Goal: Task Accomplishment & Management: Manage account settings

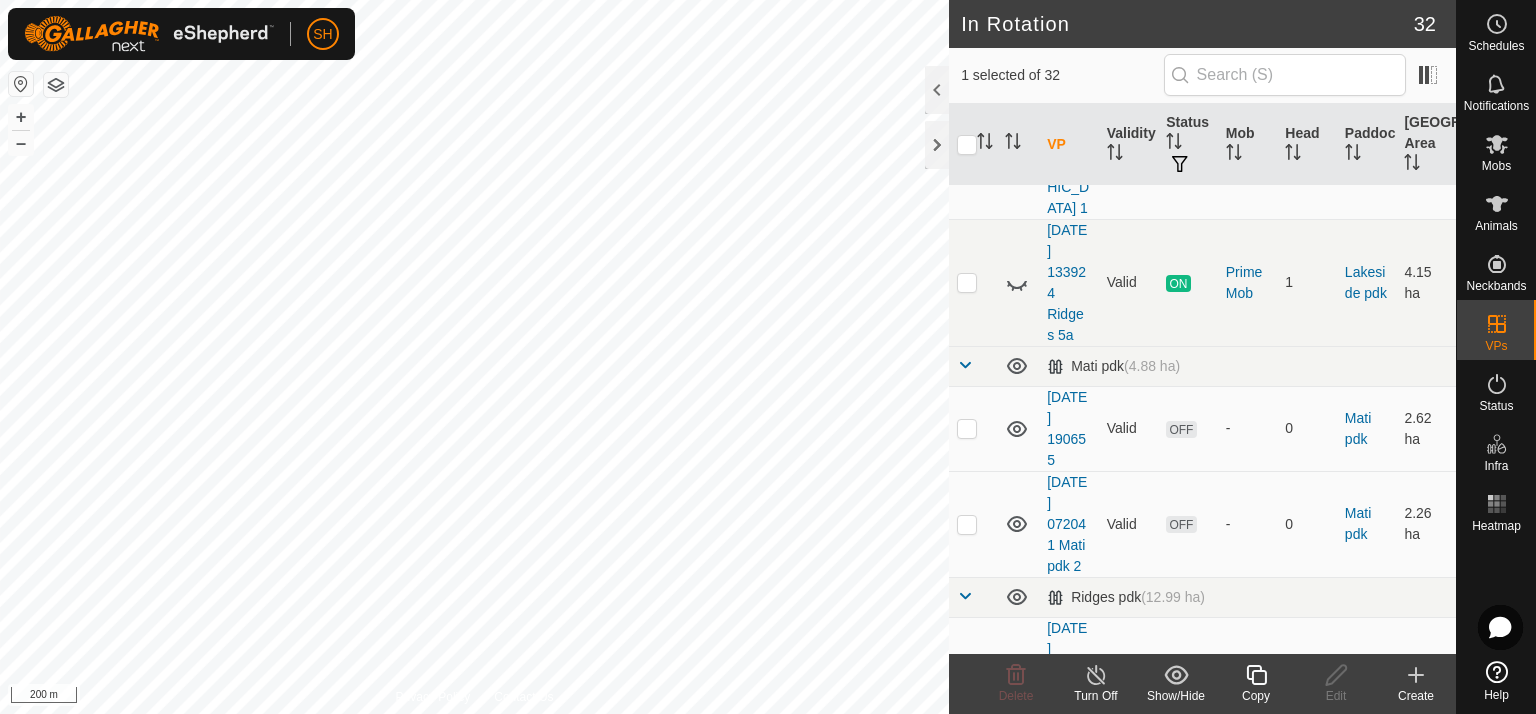
scroll to position [962, 0]
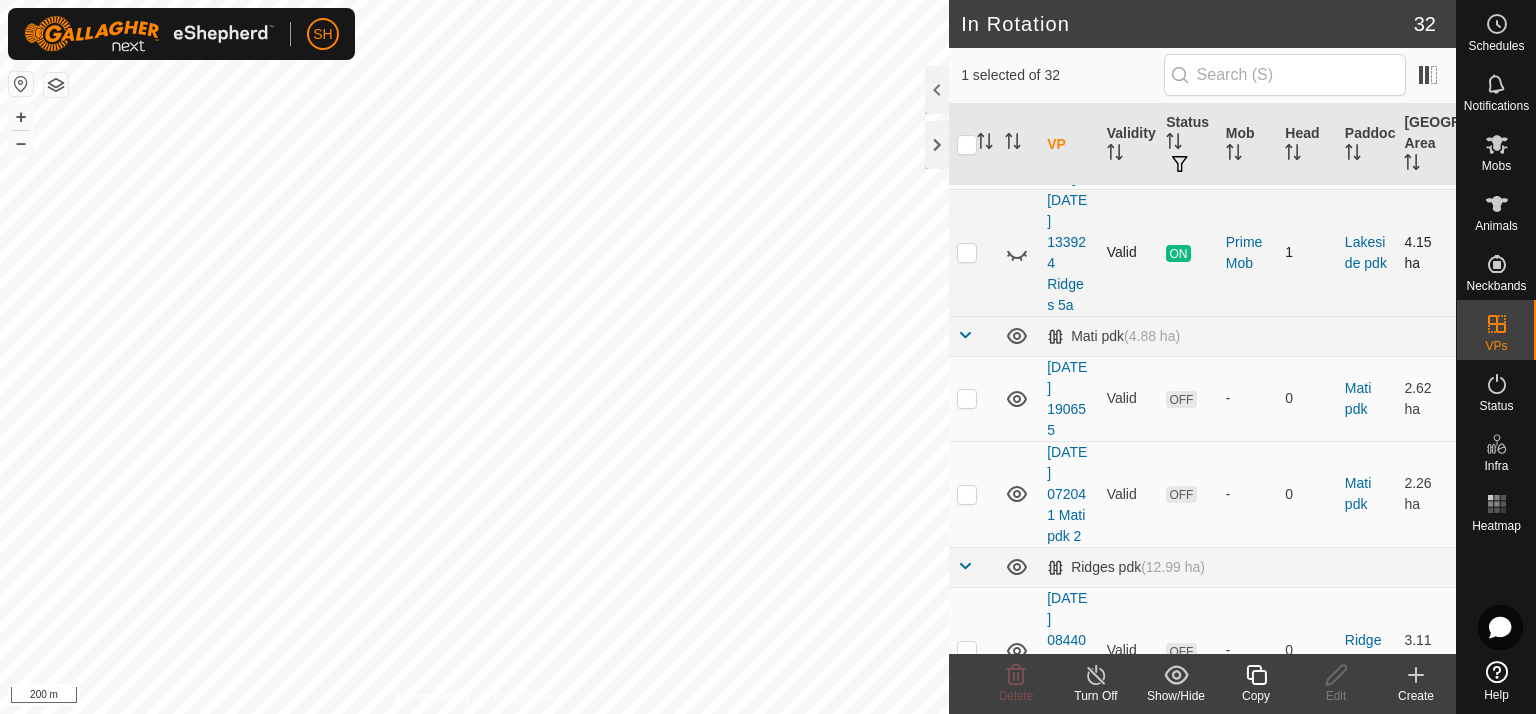
click at [1018, 241] on icon at bounding box center [1017, 253] width 24 height 24
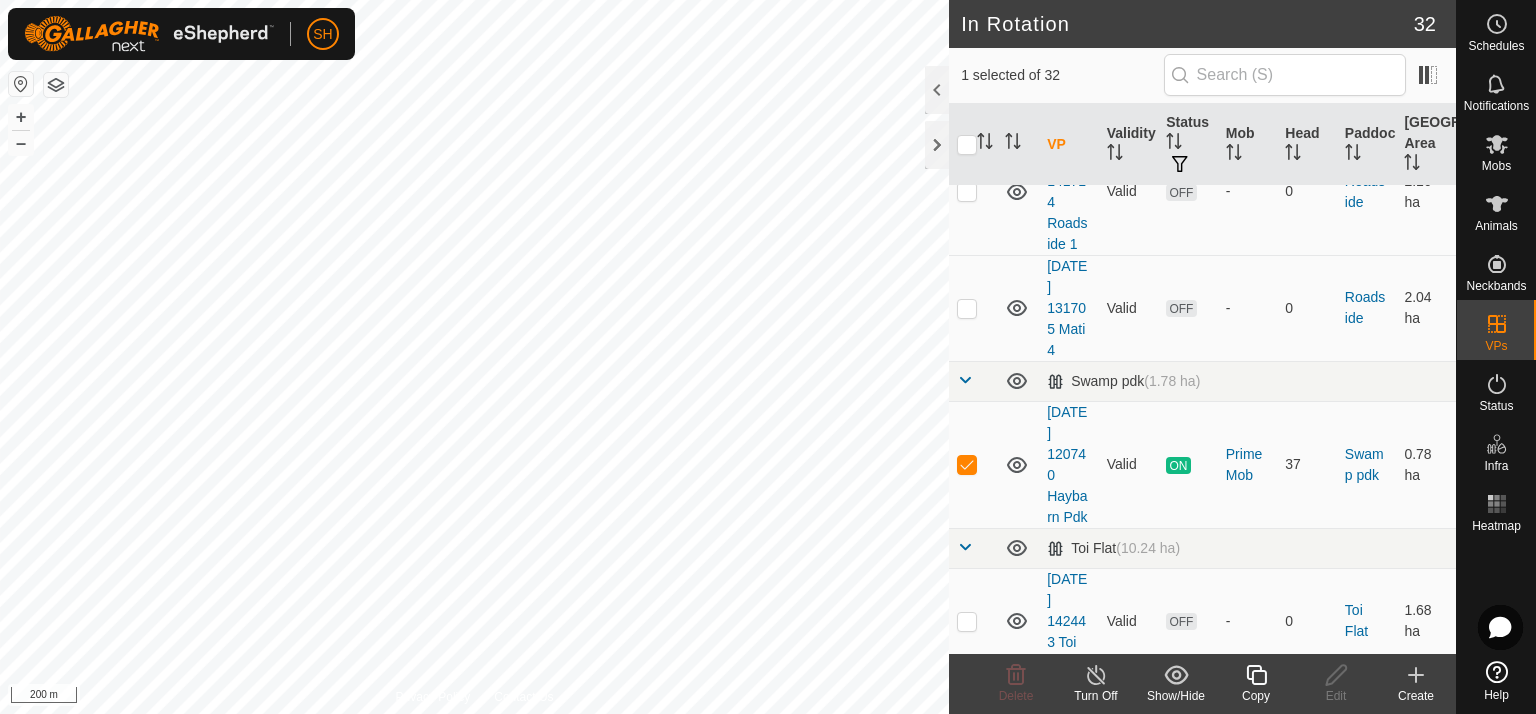
scroll to position [3046, 0]
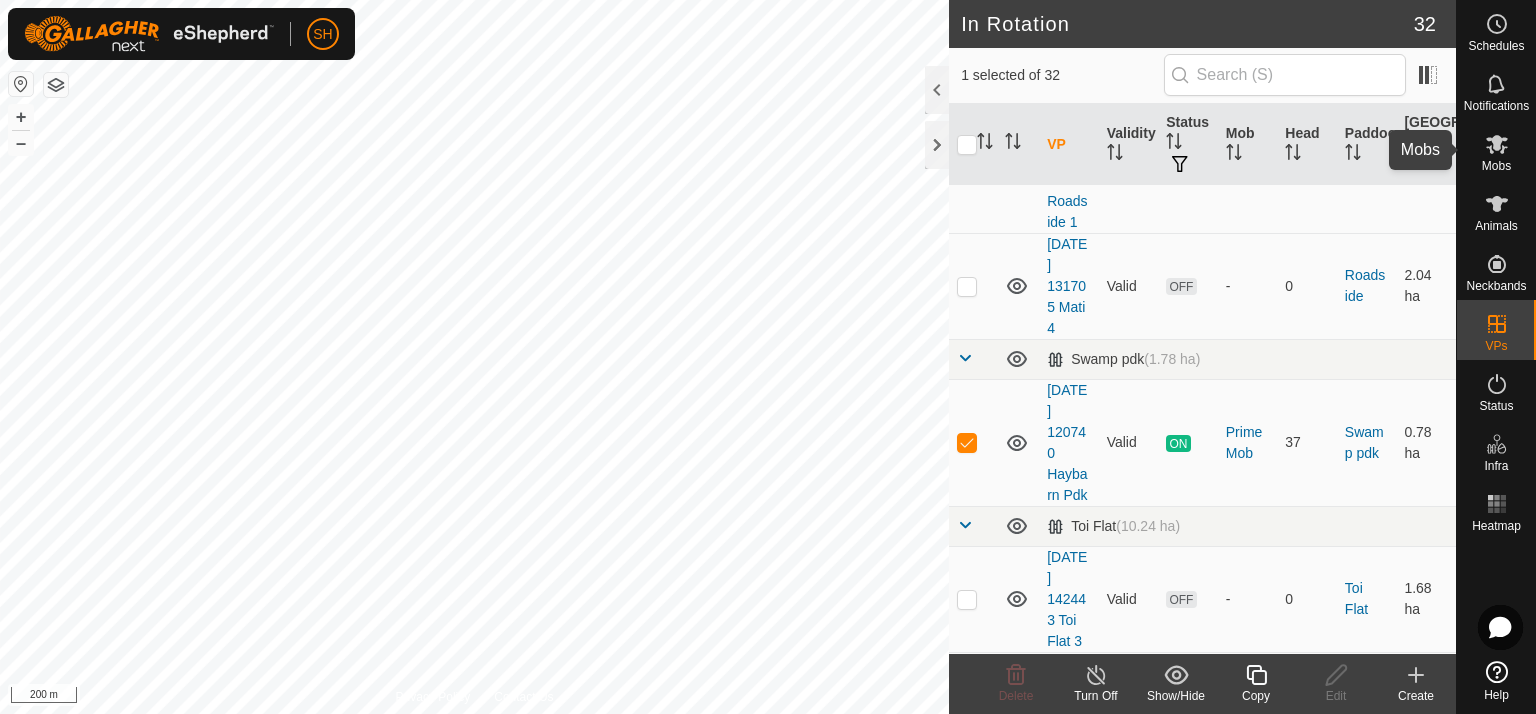
click at [1491, 149] on icon at bounding box center [1497, 144] width 24 height 24
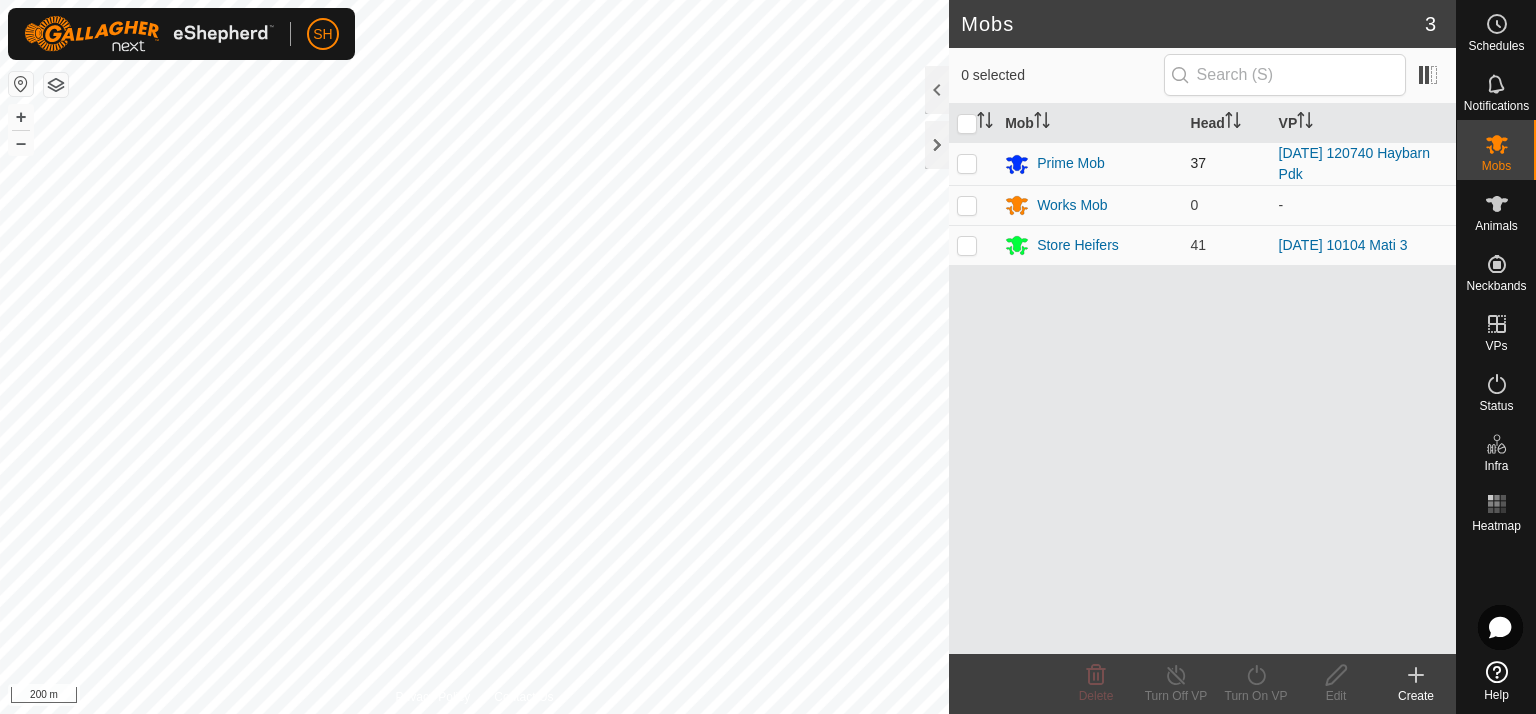
click at [957, 155] on p-checkbox at bounding box center [967, 163] width 20 height 16
checkbox input "true"
click at [1171, 672] on line at bounding box center [1176, 676] width 16 height 16
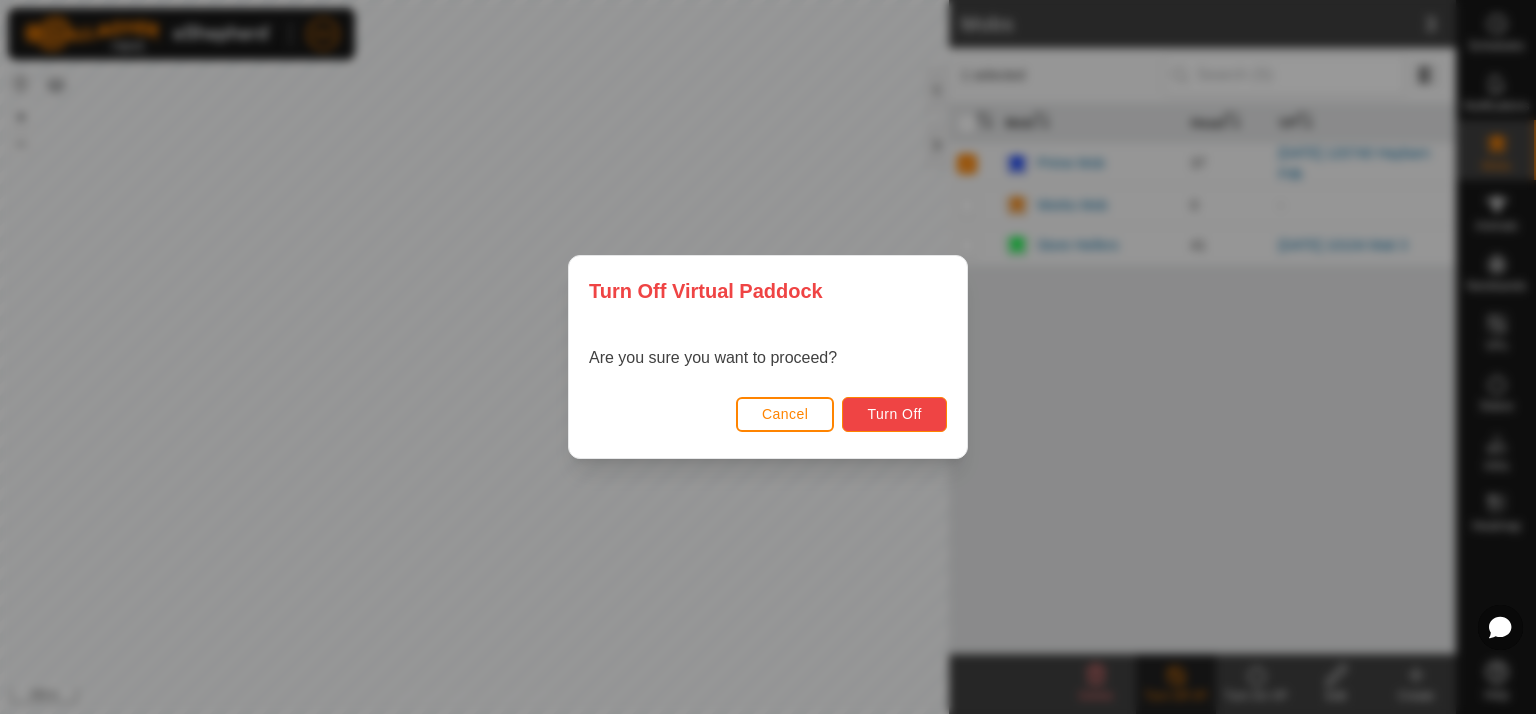
click at [895, 409] on span "Turn Off" at bounding box center [894, 414] width 55 height 16
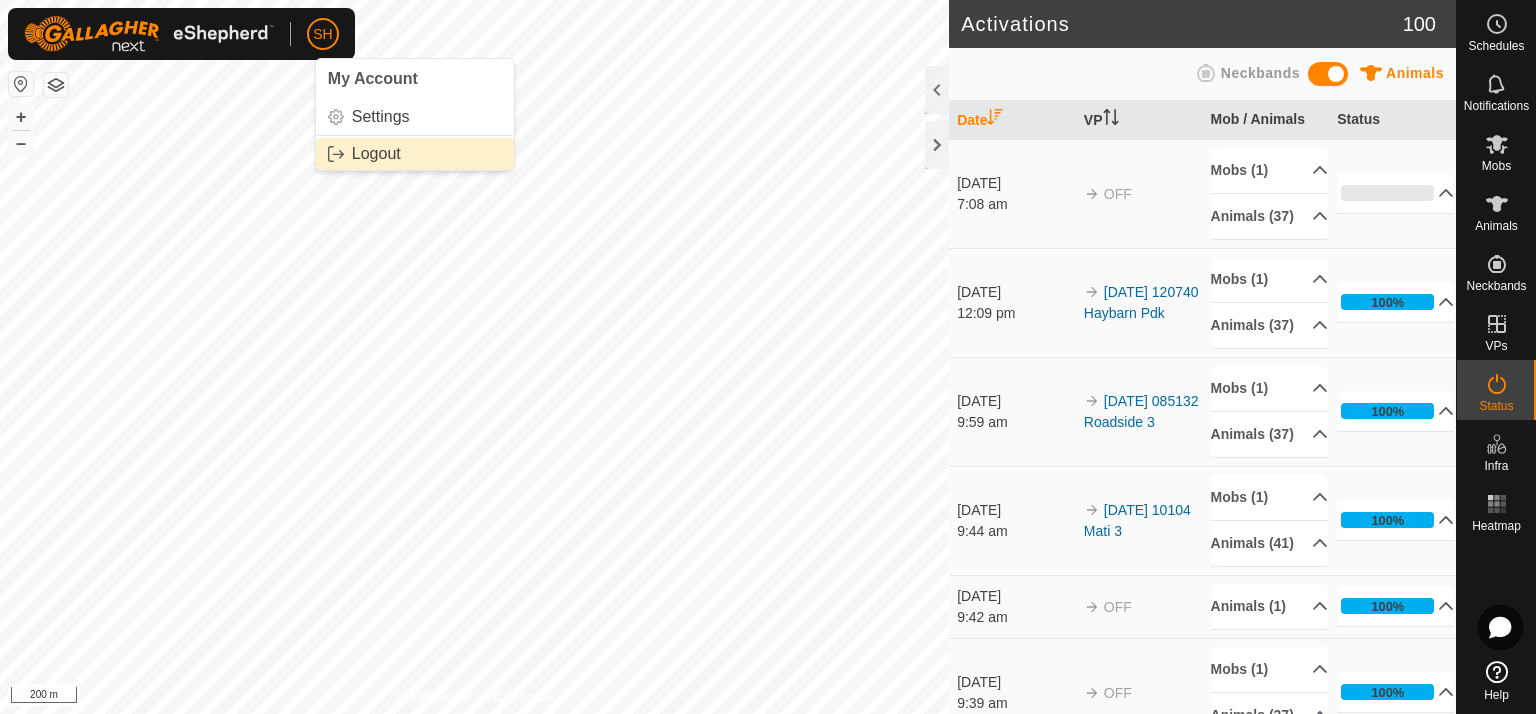
click at [391, 152] on link "Logout" at bounding box center [415, 154] width 198 height 32
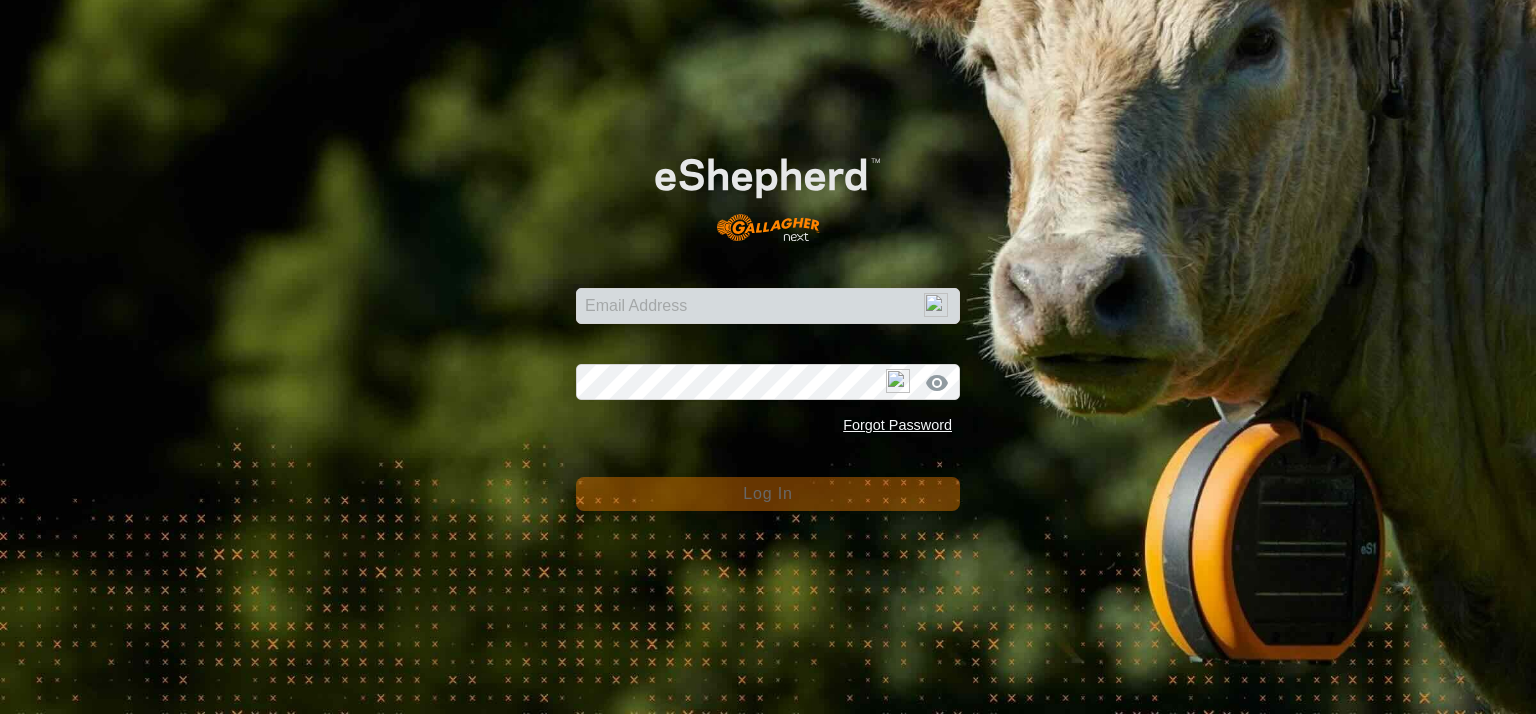
click at [391, 152] on div "Email Address Password Forgot Password Log In" at bounding box center [768, 357] width 1536 height 714
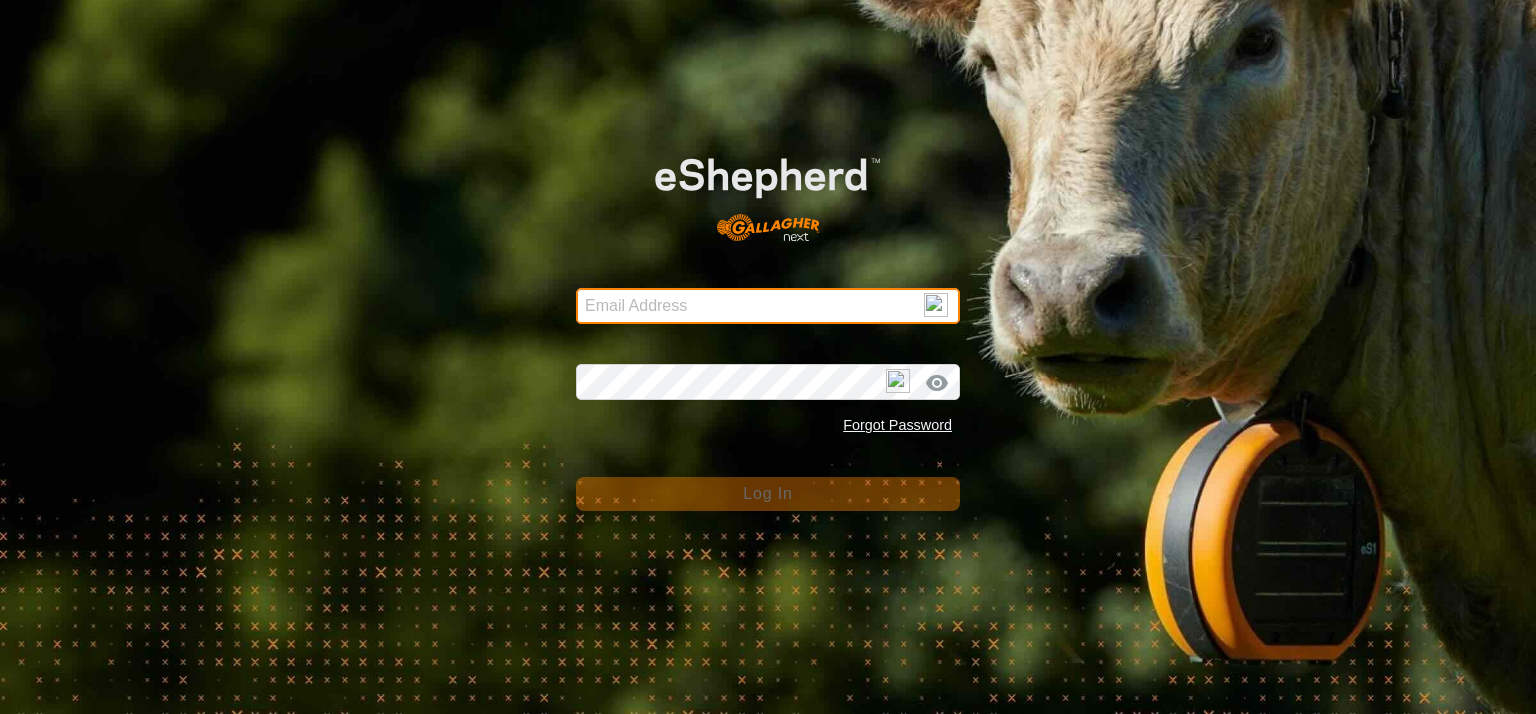
click at [636, 297] on input "Email Address" at bounding box center [768, 306] width 384 height 36
type input "[EMAIL_ADDRESS][DOMAIN_NAME]"
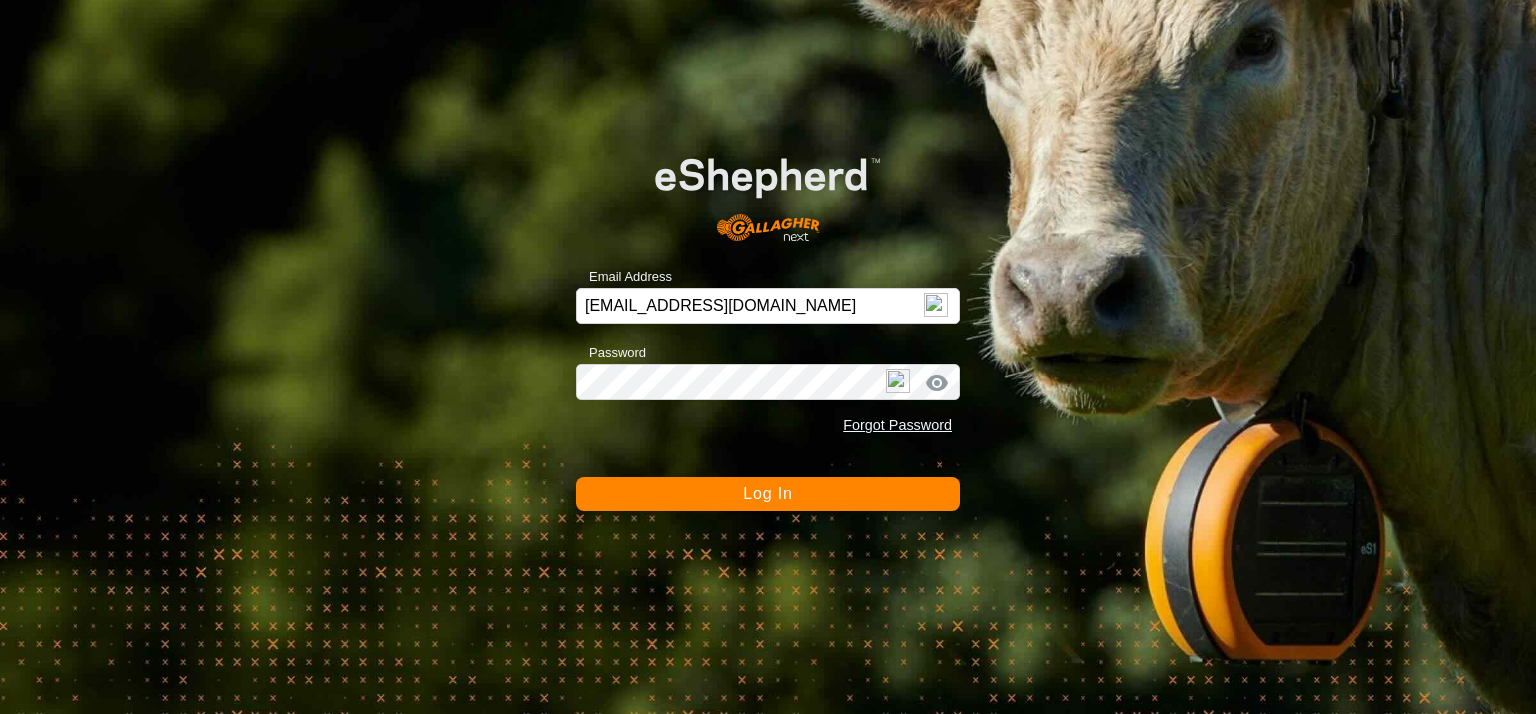
click at [761, 497] on span "Log In" at bounding box center [767, 493] width 49 height 17
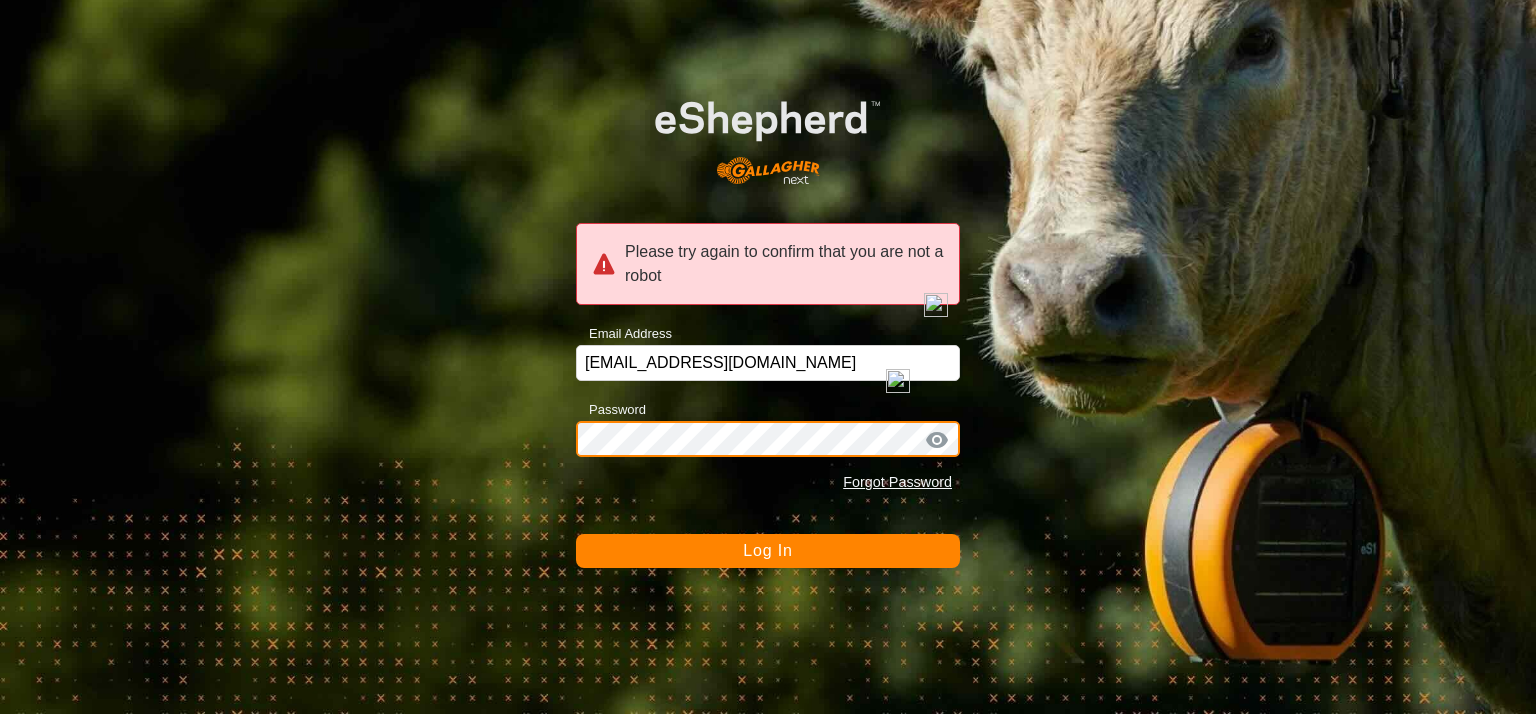
click at [500, 454] on div "Please try again to confirm that you are not a robot Email Address [EMAIL_ADDRE…" at bounding box center [768, 357] width 1536 height 714
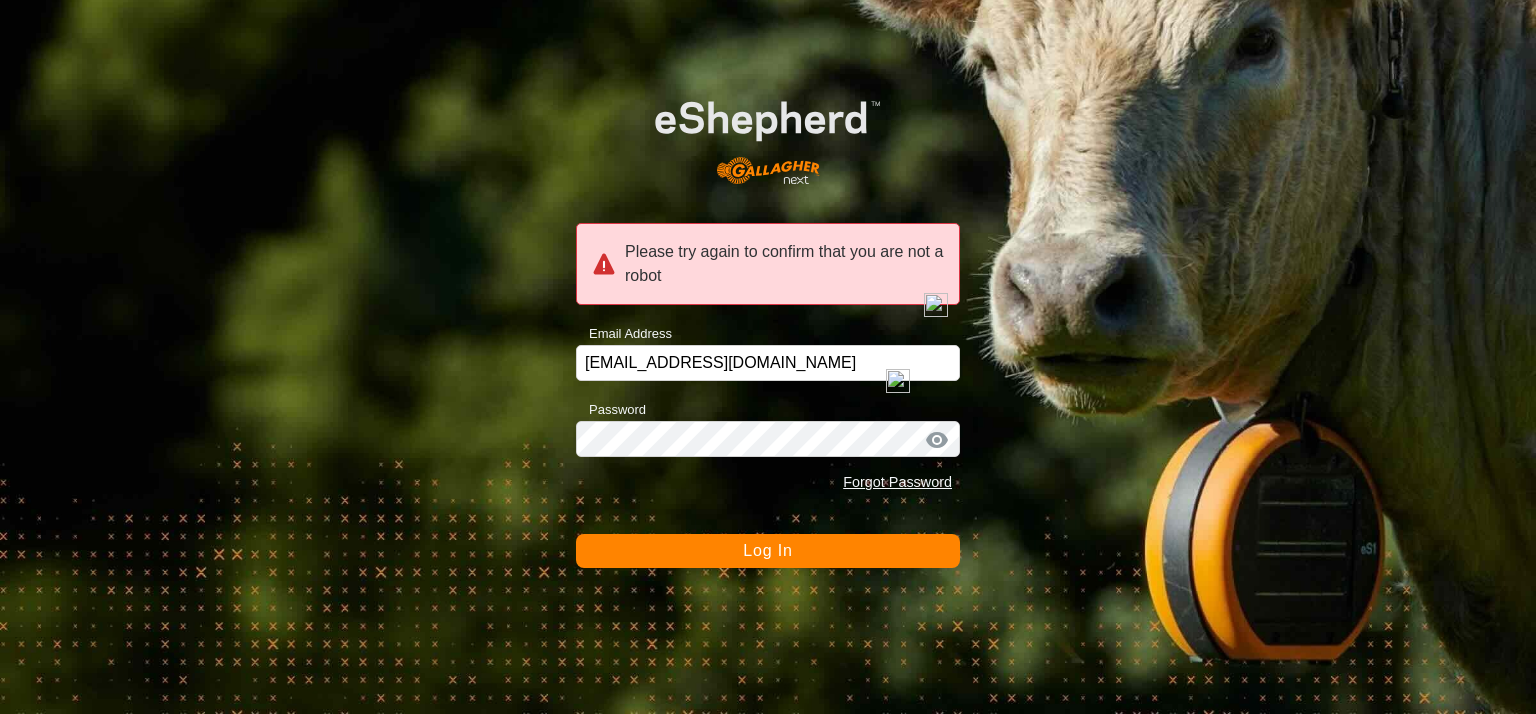
click at [787, 561] on button "Log In" at bounding box center [768, 551] width 384 height 34
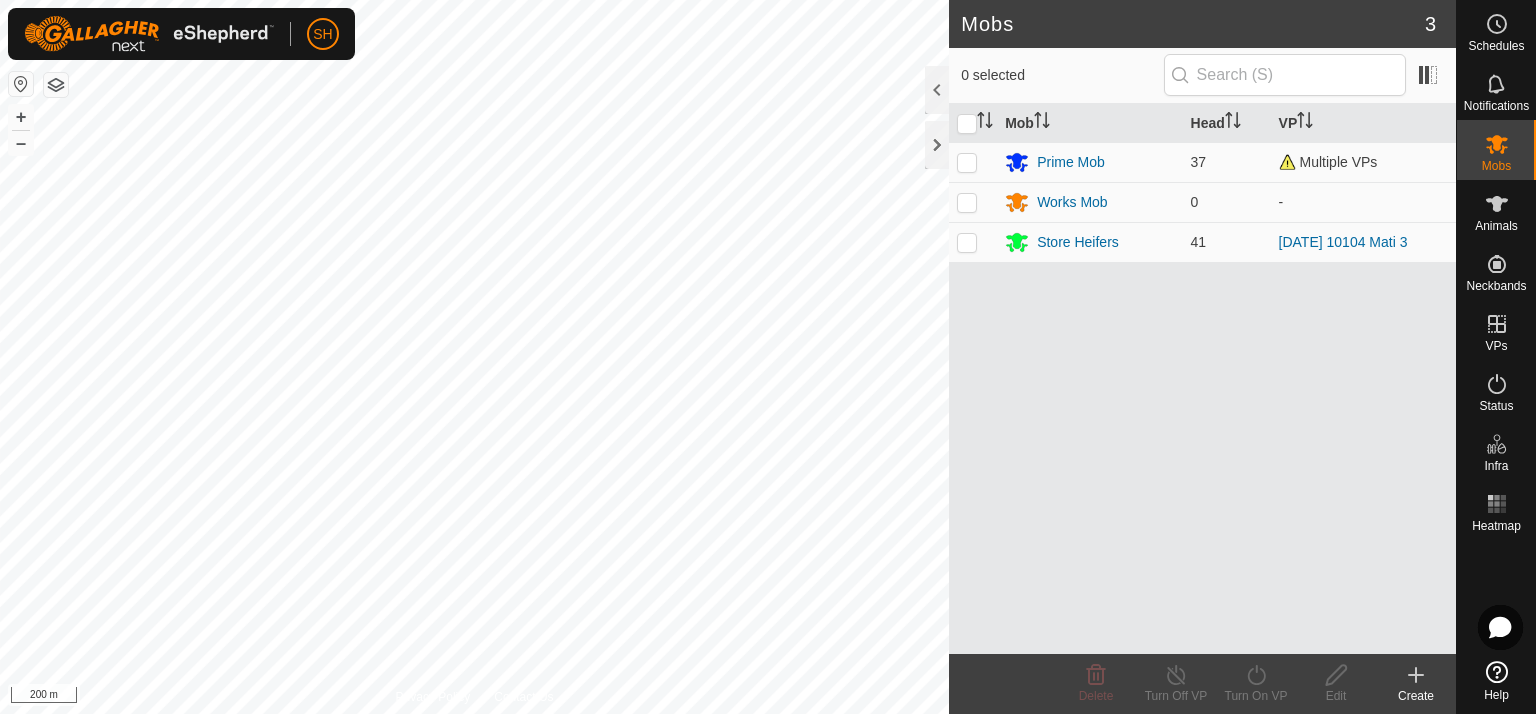
click at [1420, 678] on icon at bounding box center [1416, 675] width 24 height 24
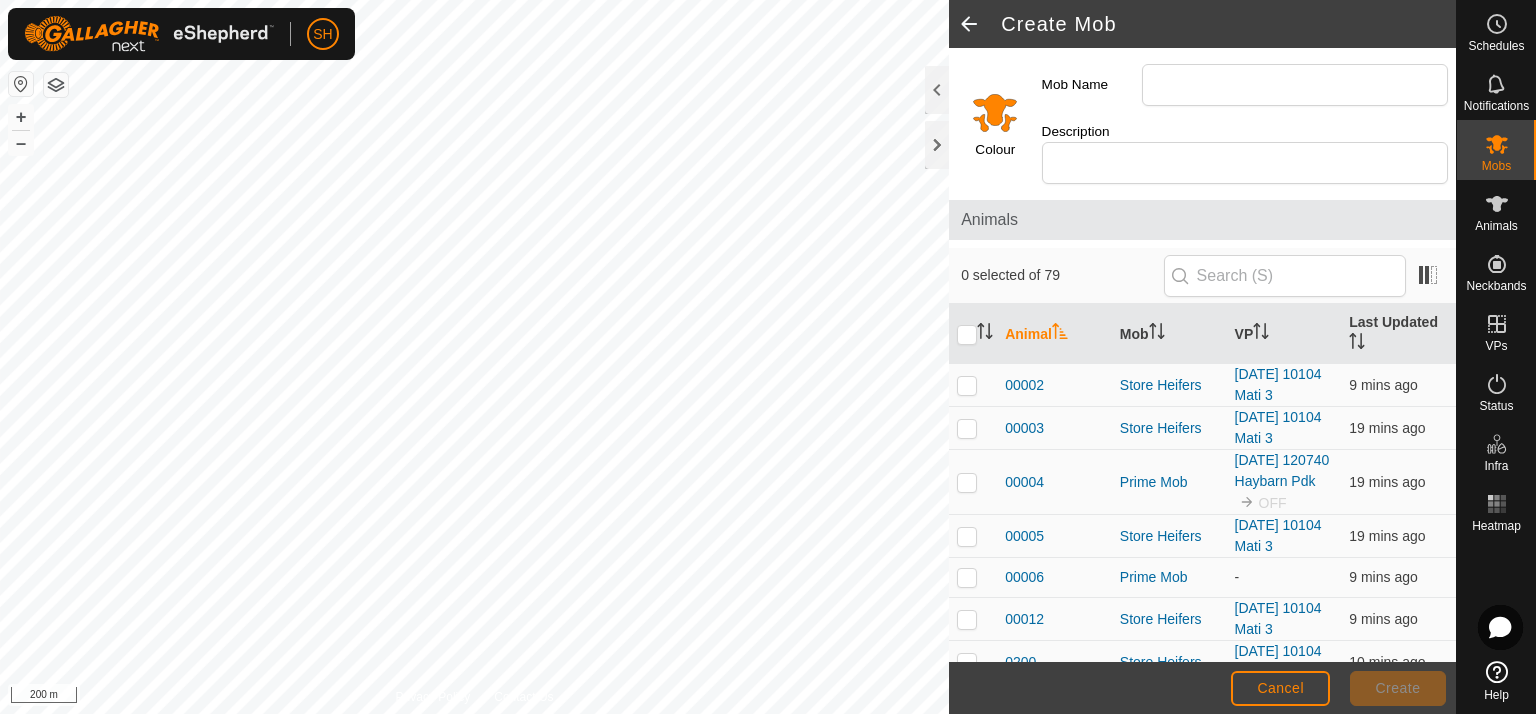
click at [971, 20] on span at bounding box center [969, 24] width 40 height 48
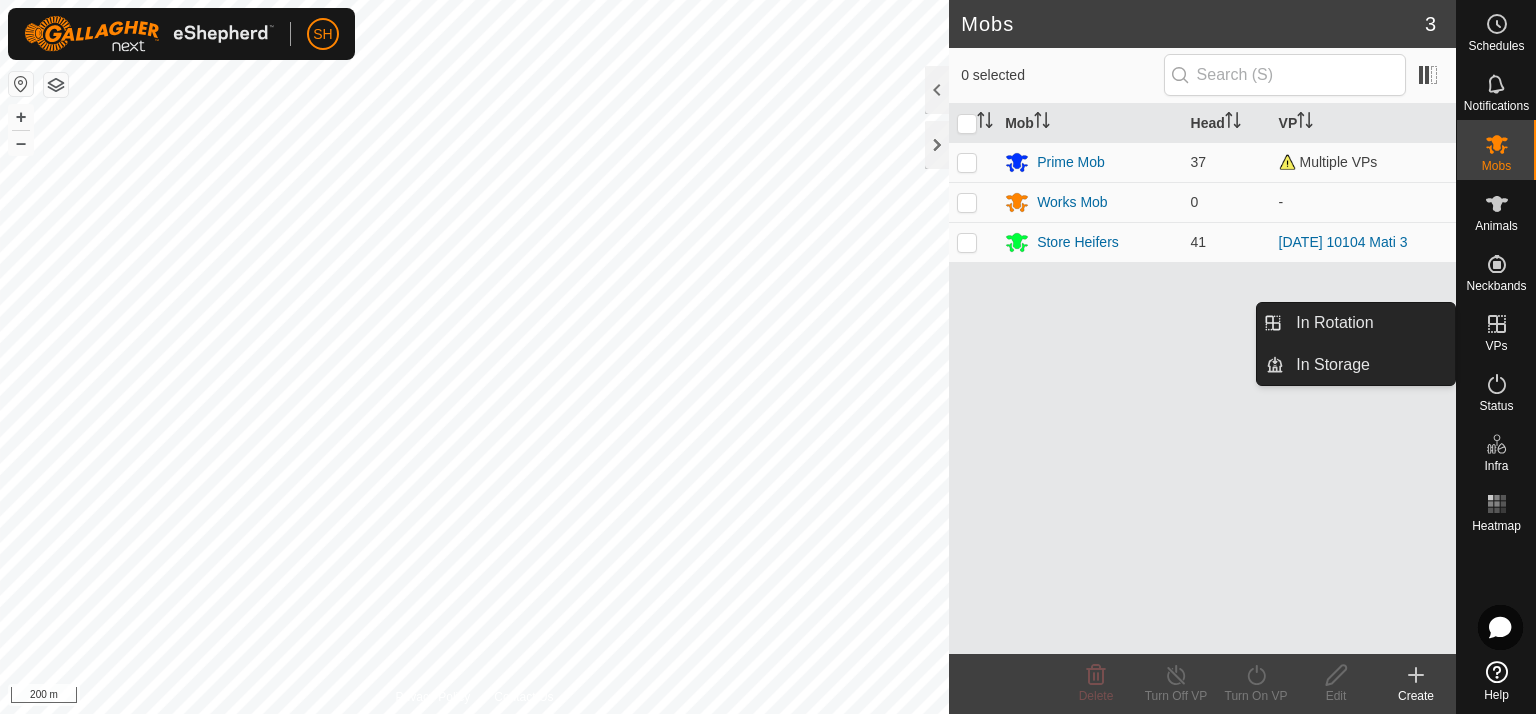
click at [1495, 319] on icon at bounding box center [1497, 324] width 24 height 24
click at [1329, 321] on link "In Rotation" at bounding box center [1369, 323] width 171 height 40
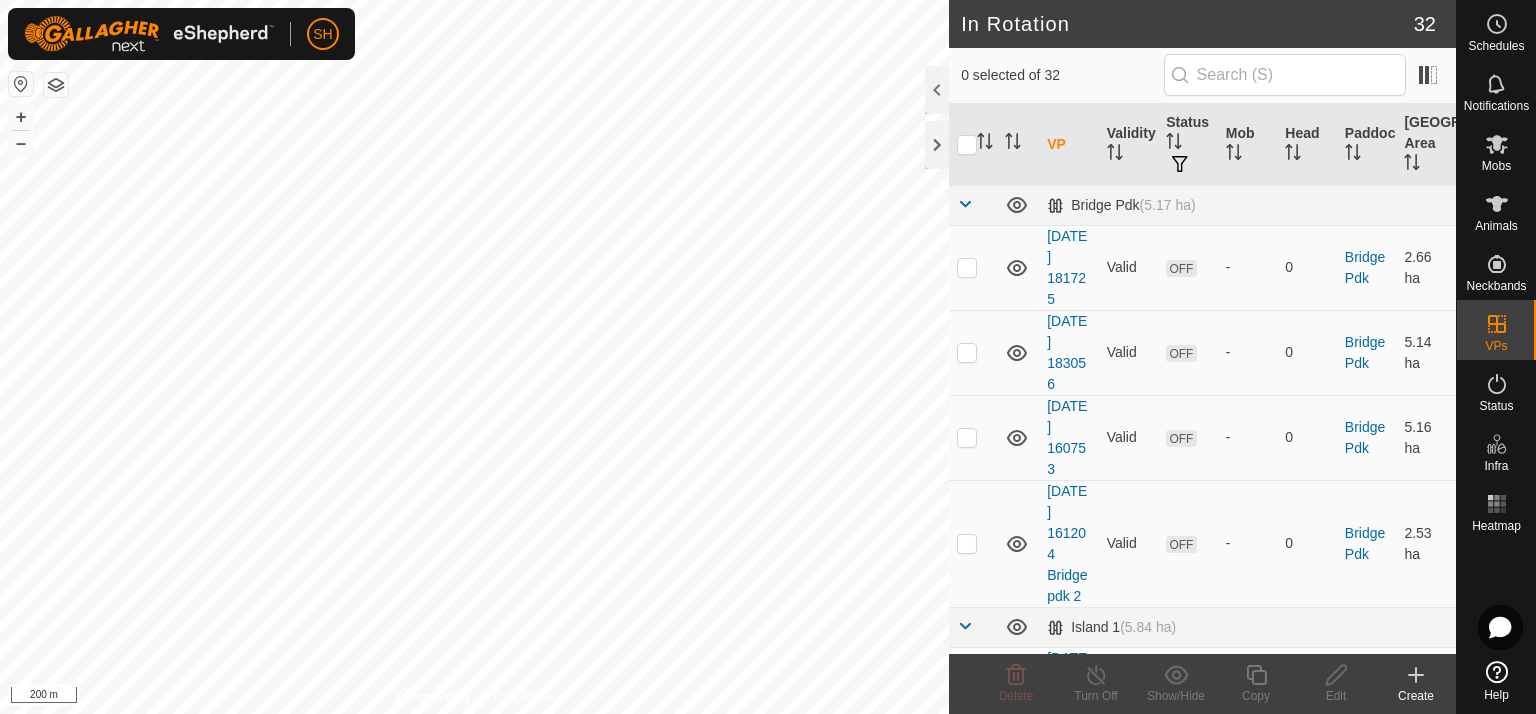
click at [1407, 677] on icon at bounding box center [1416, 675] width 24 height 24
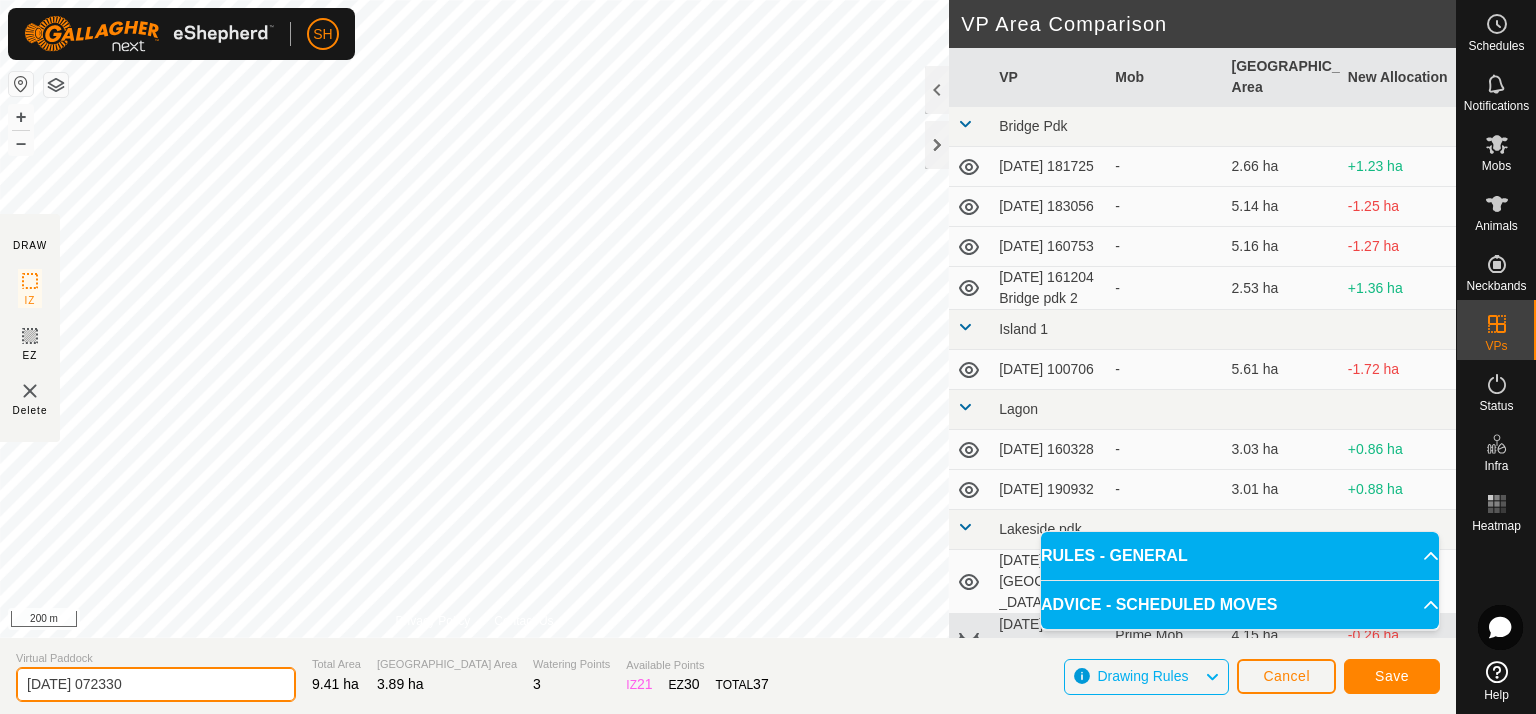
click at [196, 683] on input "[DATE] 072330" at bounding box center [156, 684] width 280 height 35
type input "[DATE] 072330 Roadside 1a"
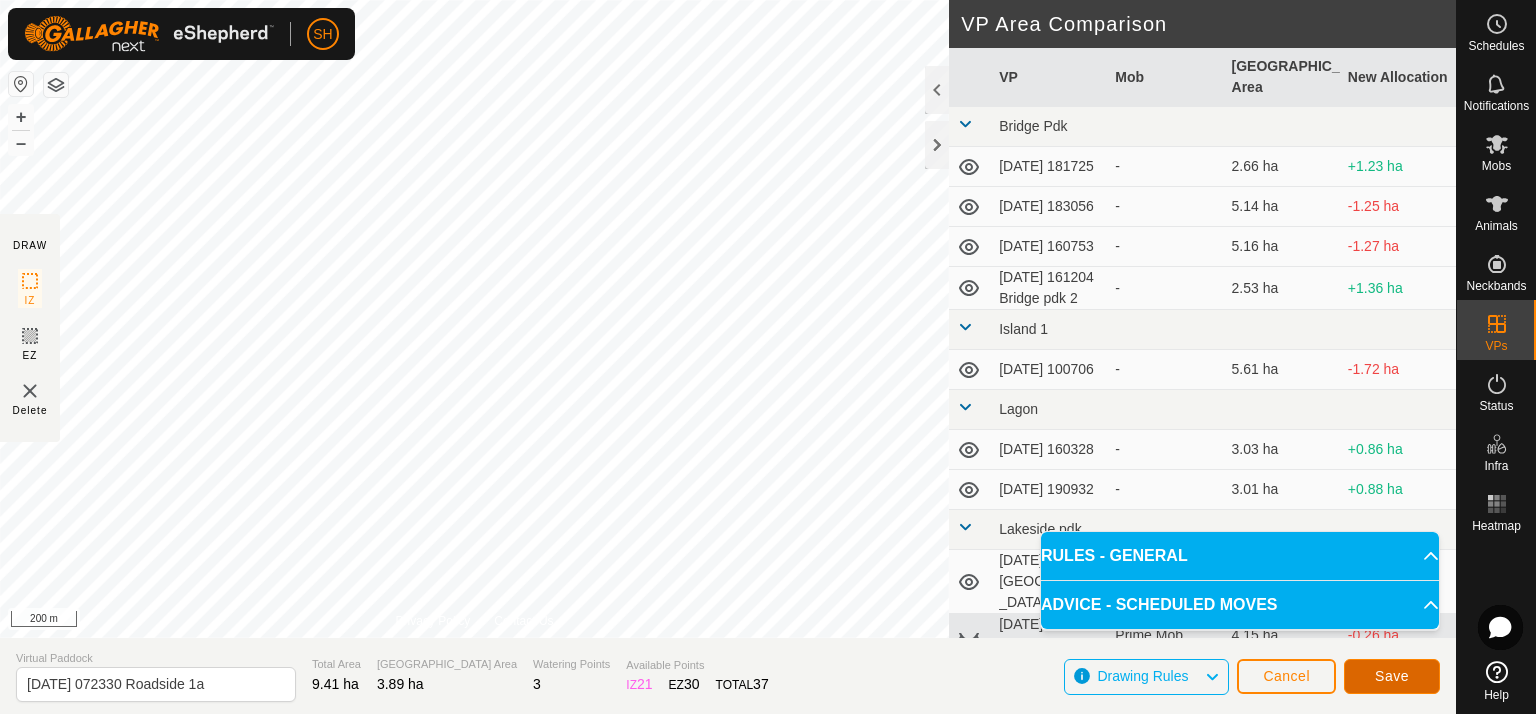
click at [1392, 669] on span "Save" at bounding box center [1392, 676] width 34 height 16
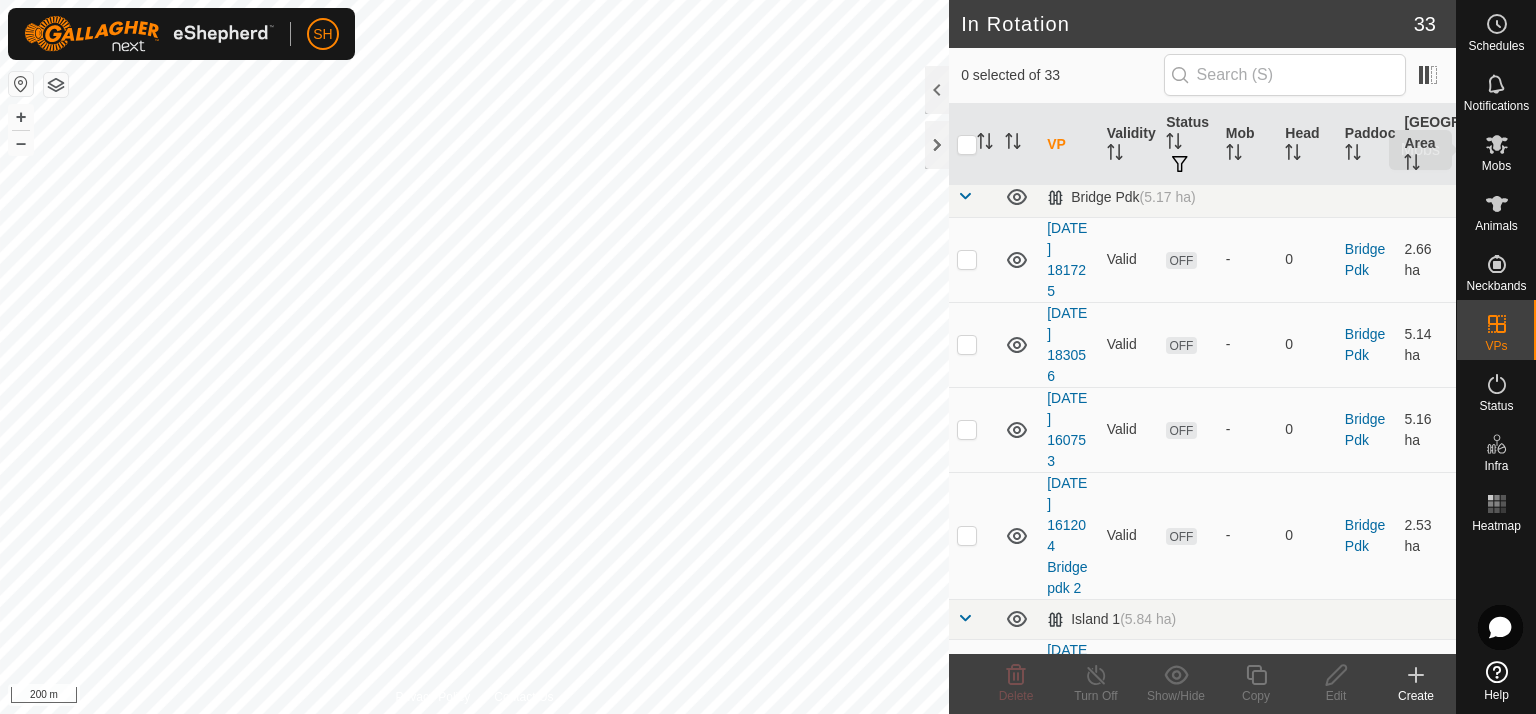
scroll to position [12, 0]
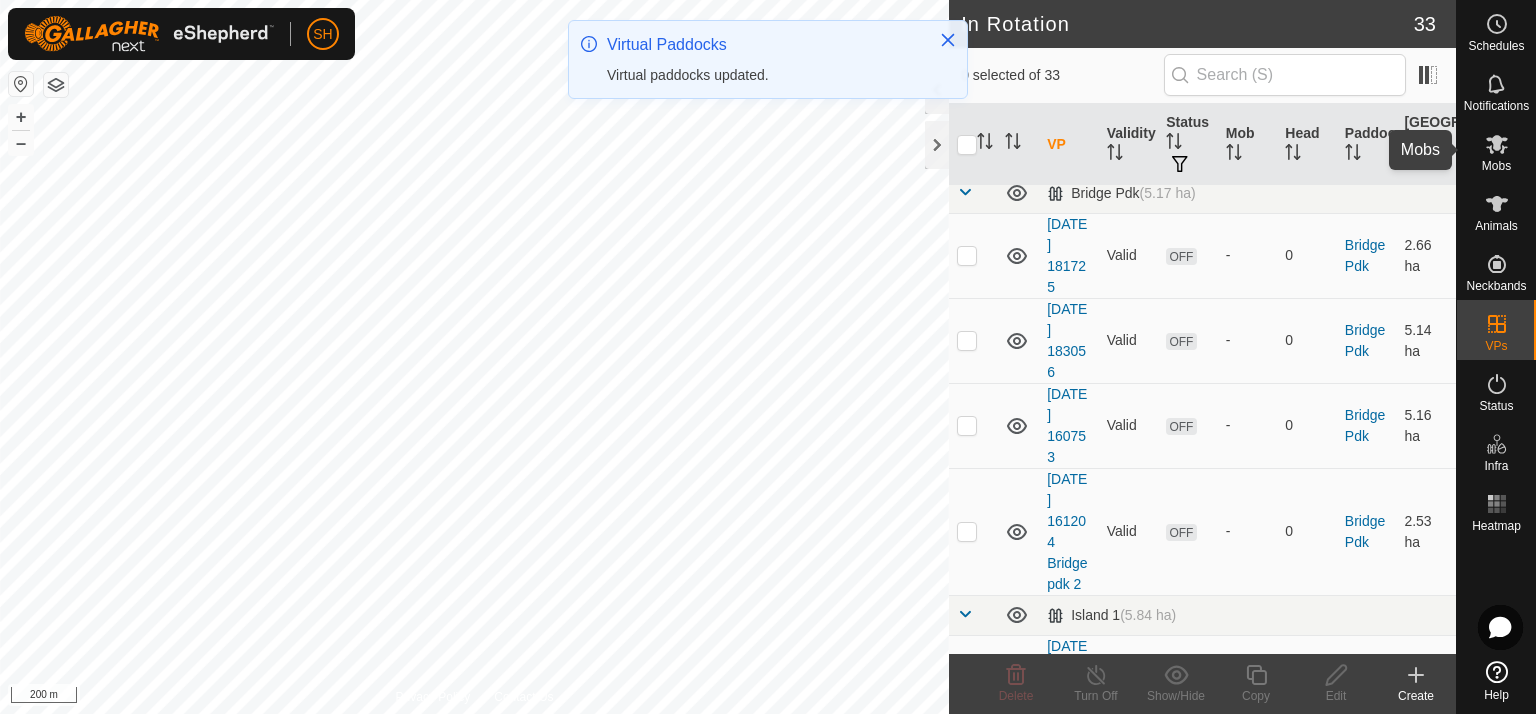
click at [1500, 142] on icon at bounding box center [1497, 144] width 22 height 19
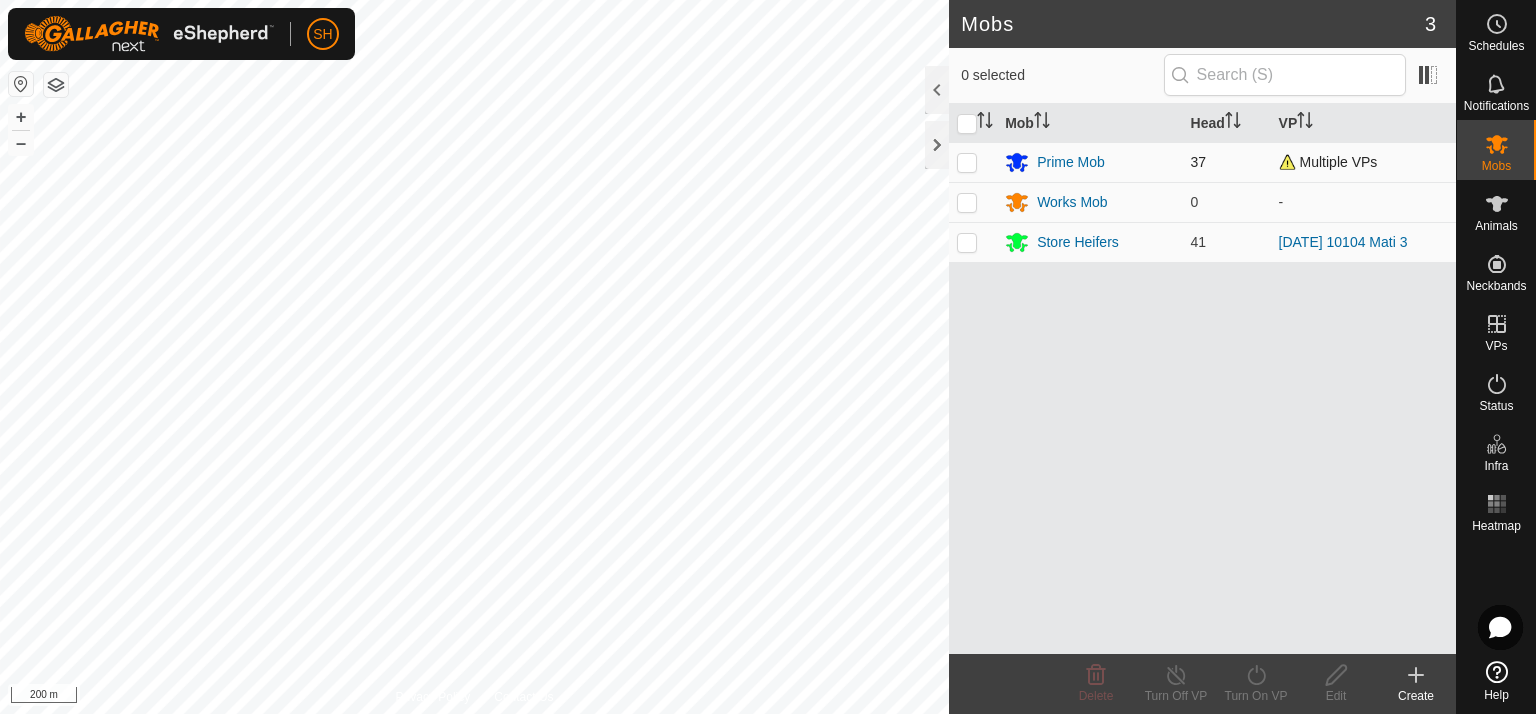
click at [966, 161] on p-checkbox at bounding box center [967, 162] width 20 height 16
checkbox input "true"
click at [1249, 676] on icon at bounding box center [1256, 675] width 25 height 24
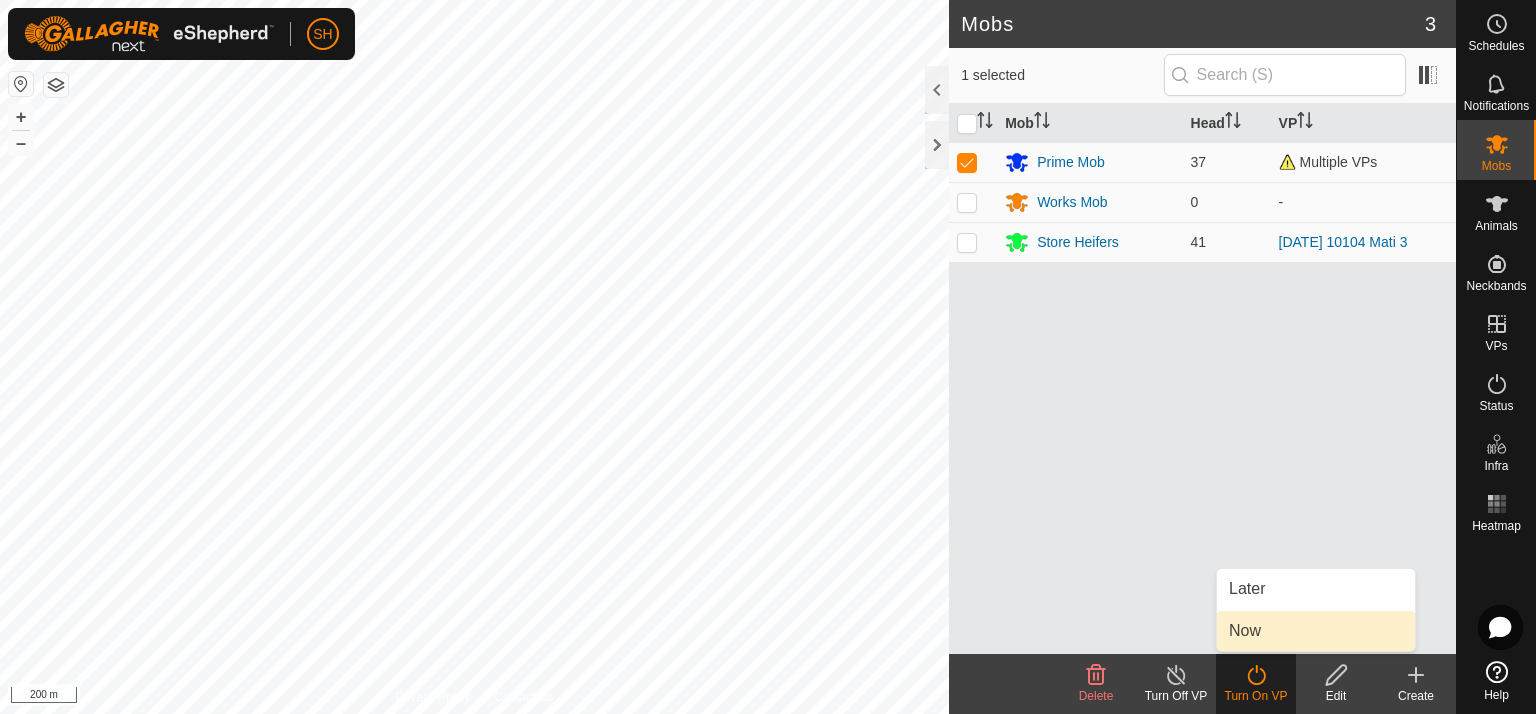
click at [1251, 622] on link "Now" at bounding box center [1316, 631] width 198 height 40
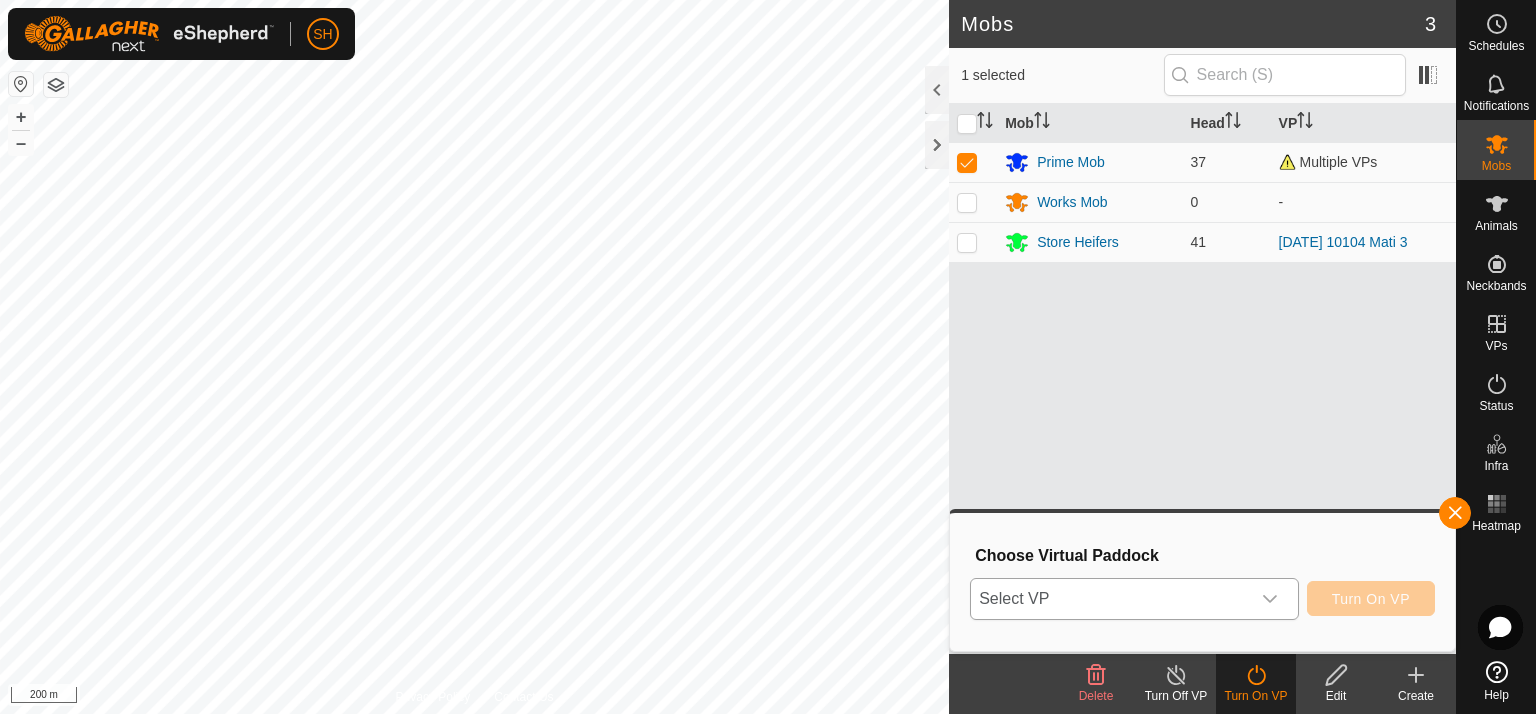
click at [1270, 594] on icon "dropdown trigger" at bounding box center [1270, 599] width 16 height 16
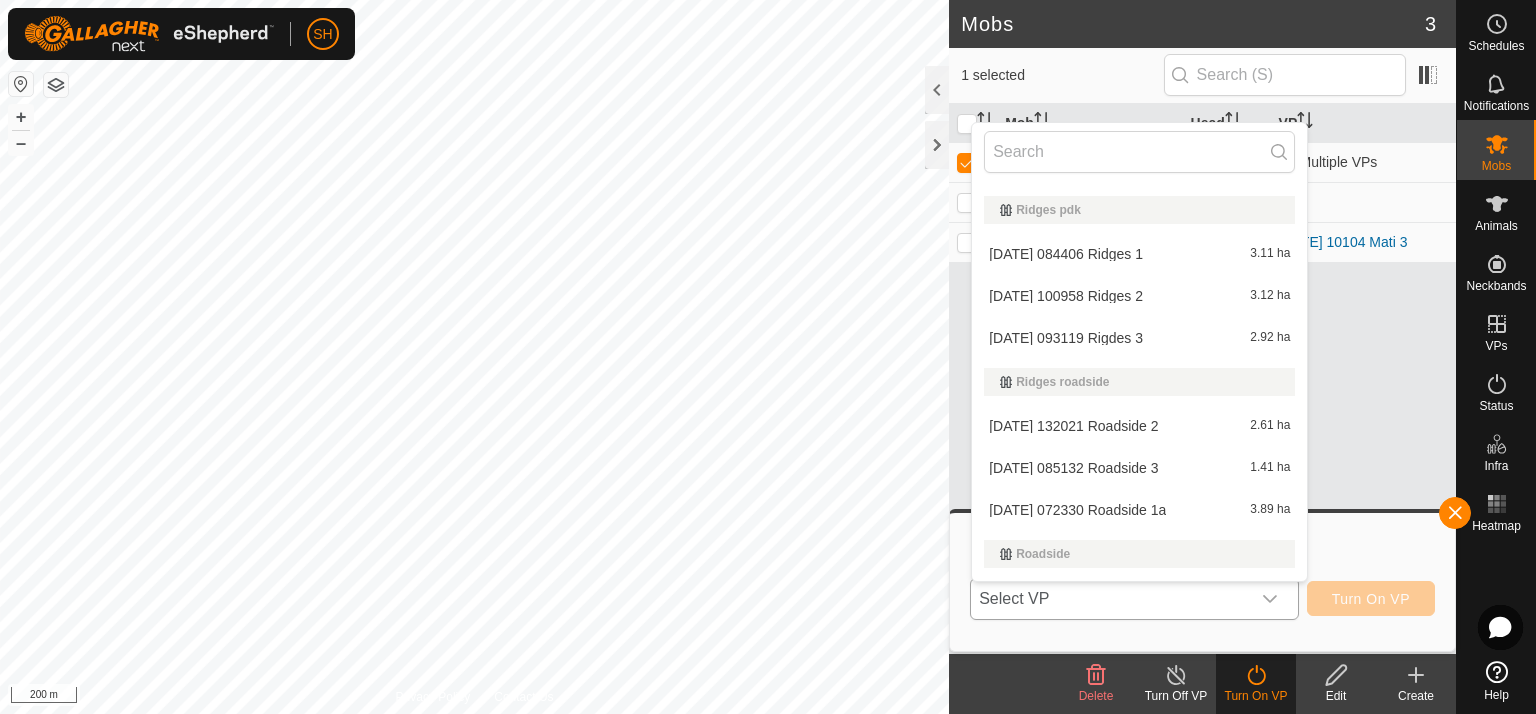
scroll to position [731, 0]
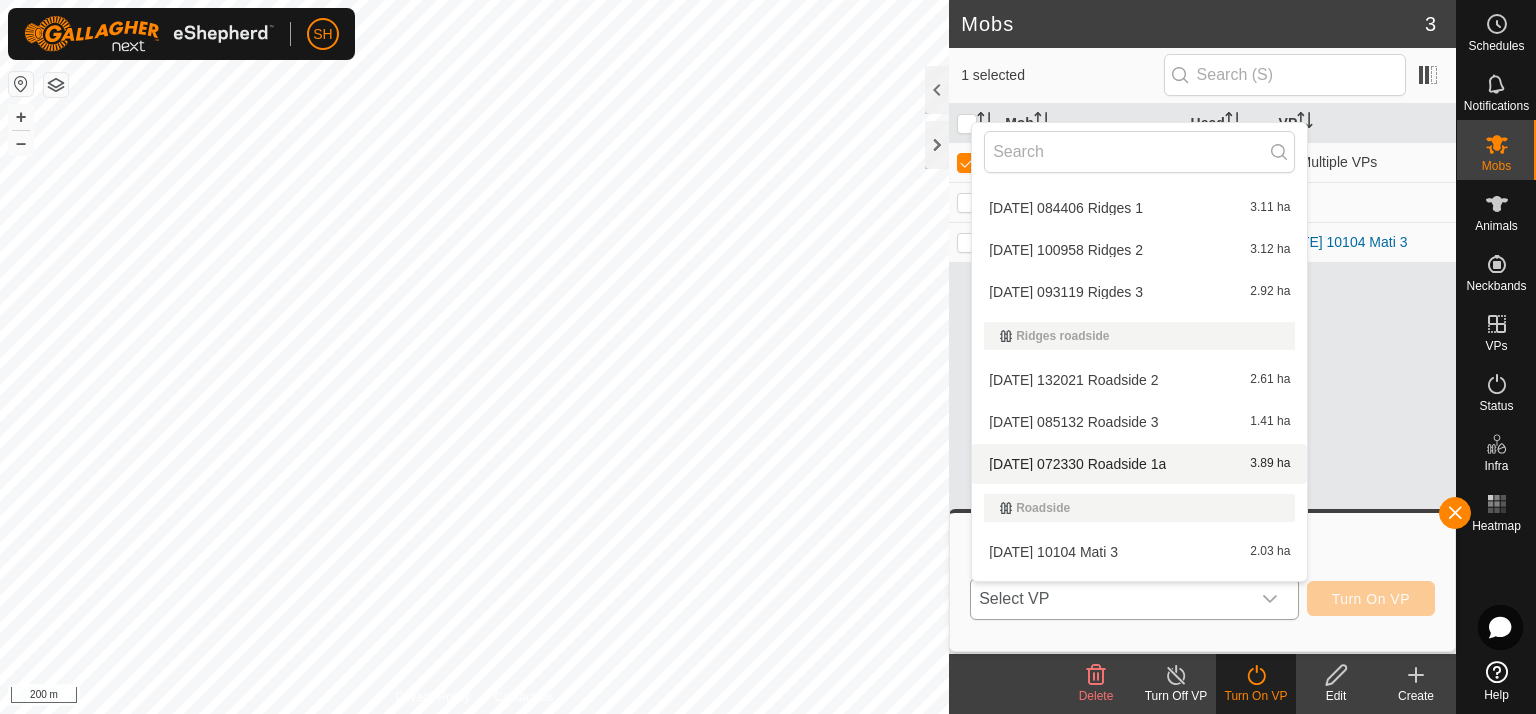
click at [1116, 461] on li "[DATE] 072330 Roadside 1a 3.89 ha" at bounding box center [1139, 464] width 335 height 40
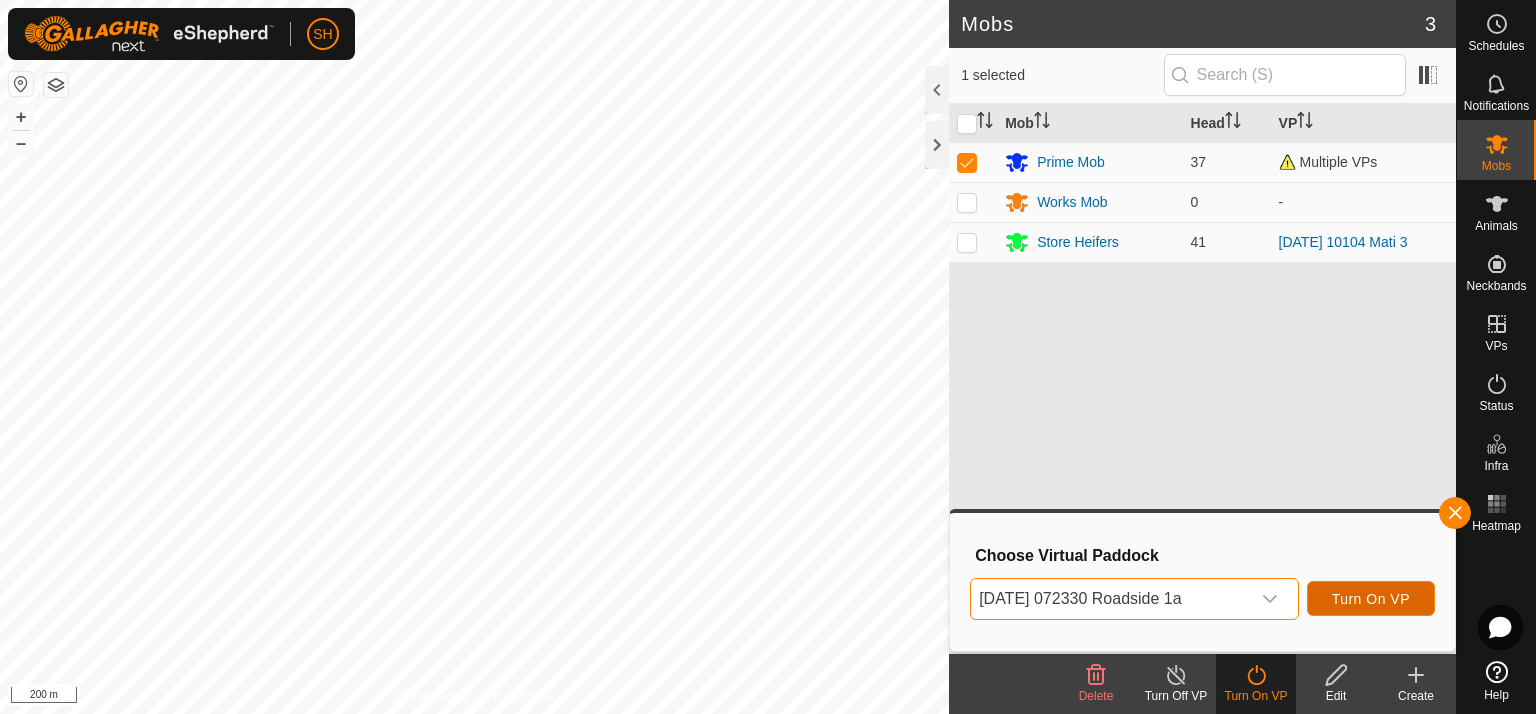
click at [1398, 593] on span "Turn On VP" at bounding box center [1371, 599] width 78 height 16
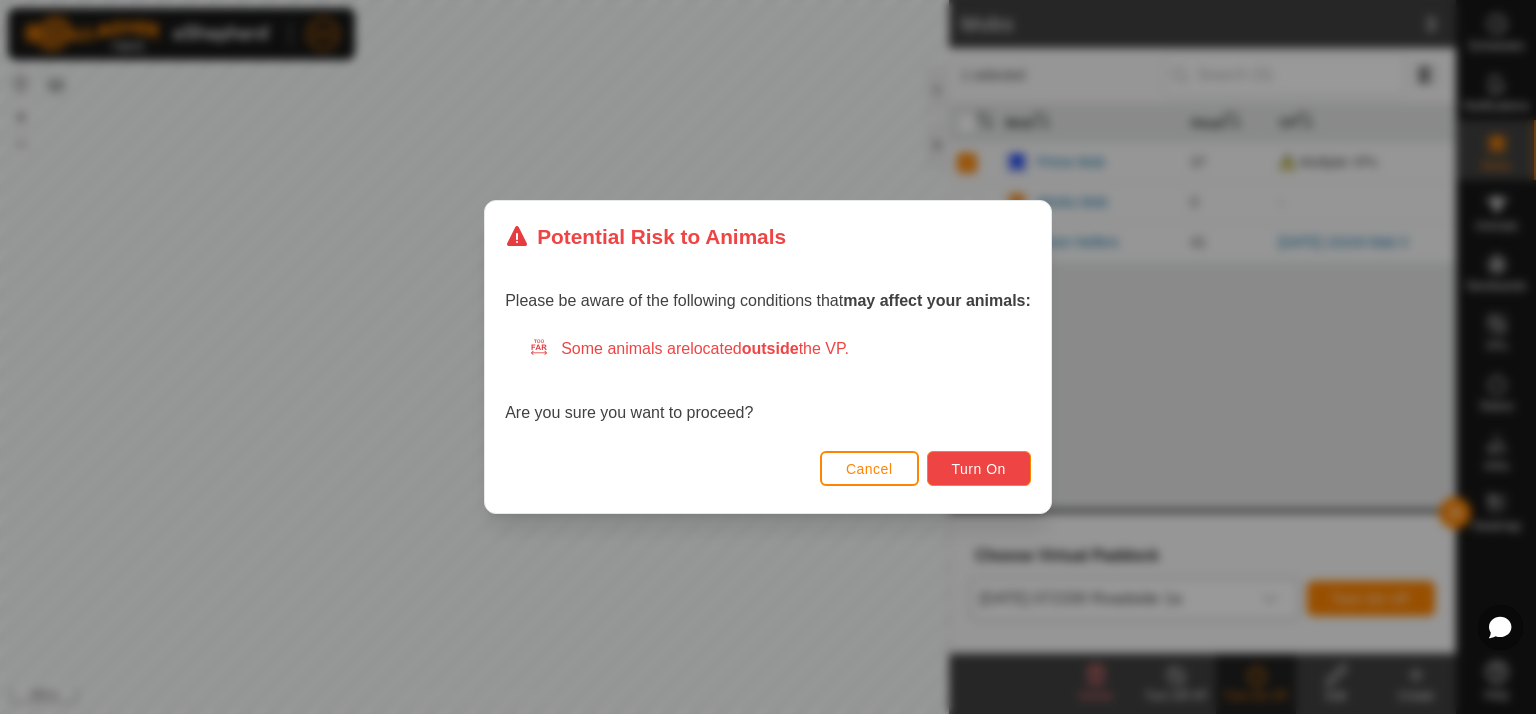
click at [969, 469] on span "Turn On" at bounding box center [979, 469] width 54 height 16
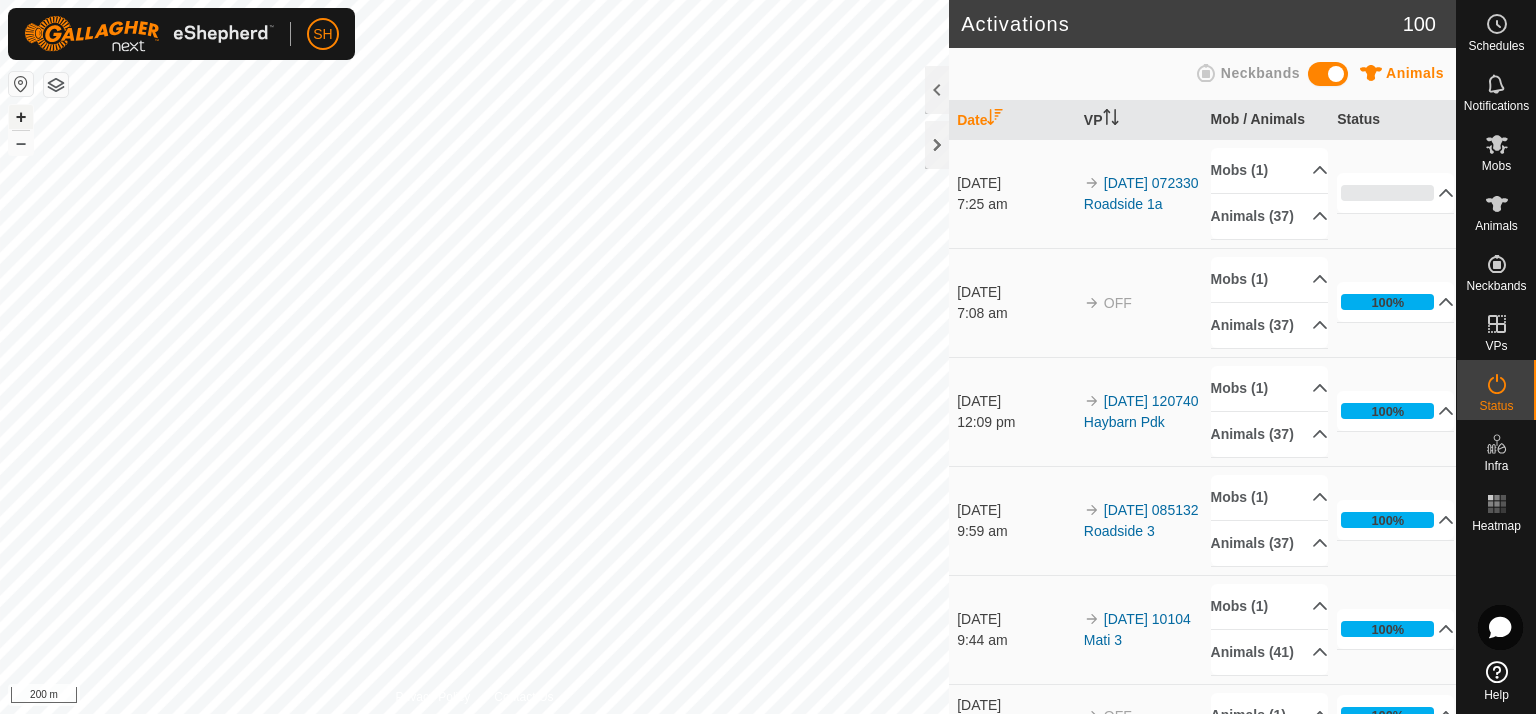
click at [20, 119] on button "+" at bounding box center [21, 117] width 24 height 24
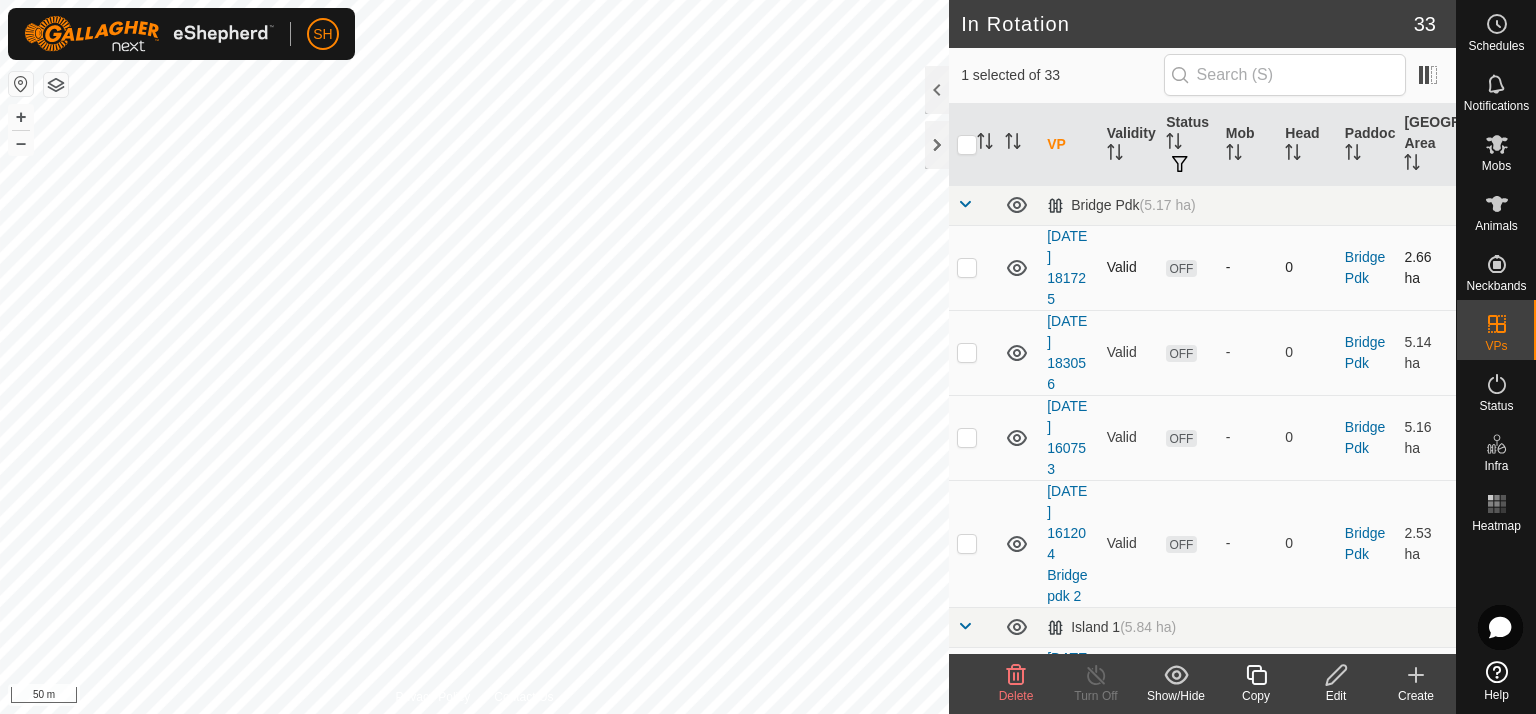
checkbox input "false"
checkbox input "true"
checkbox input "false"
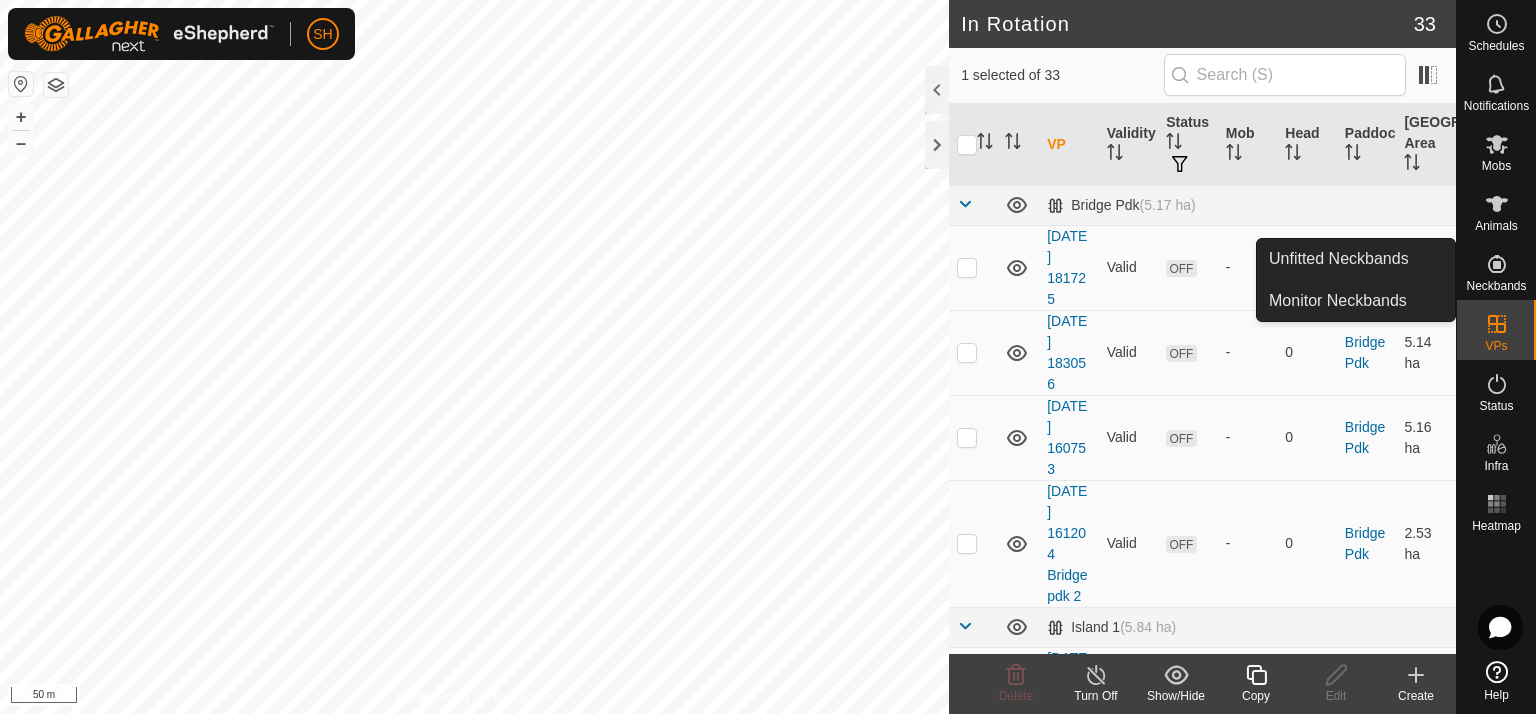
click at [1493, 268] on icon at bounding box center [1497, 264] width 18 height 18
click at [1356, 298] on link "Monitor Neckbands" at bounding box center [1356, 301] width 198 height 40
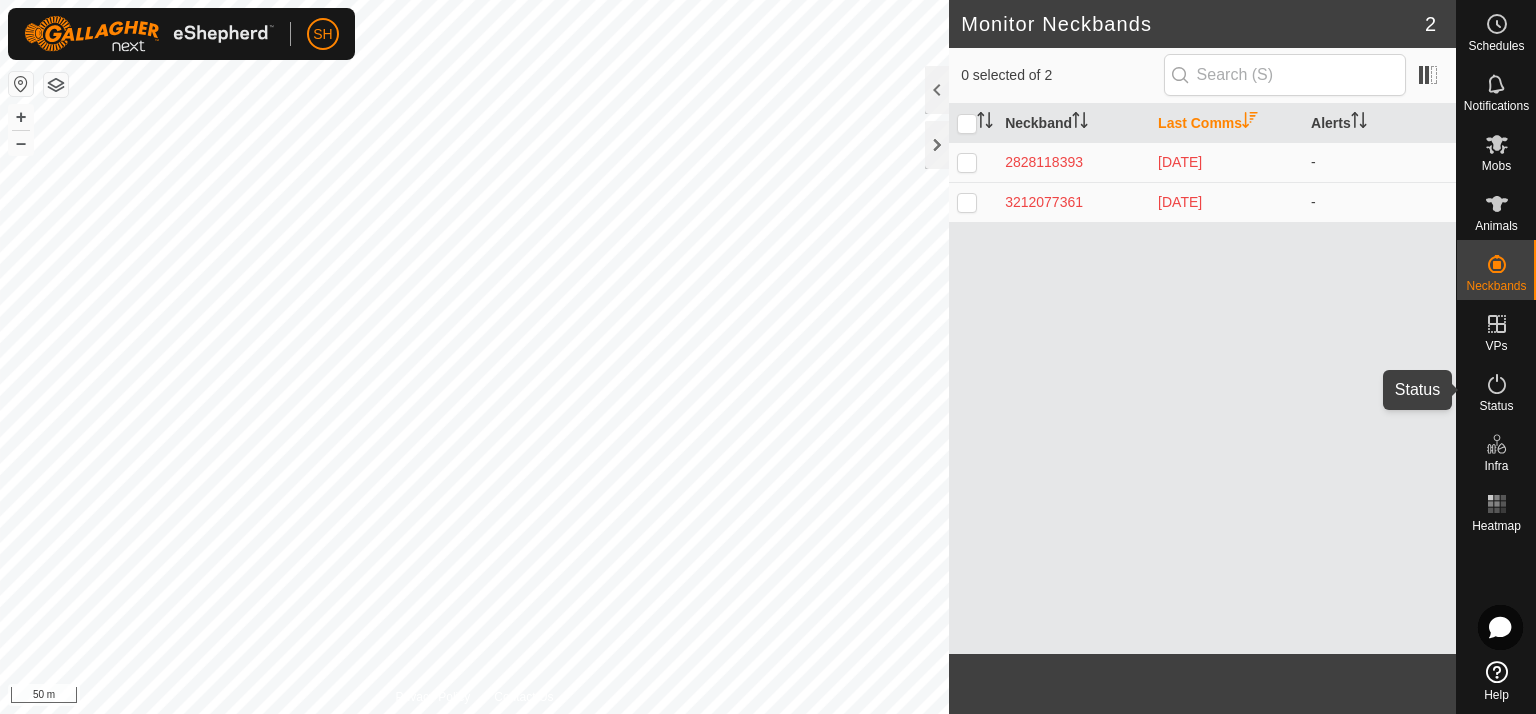
click at [1493, 389] on icon at bounding box center [1497, 384] width 24 height 24
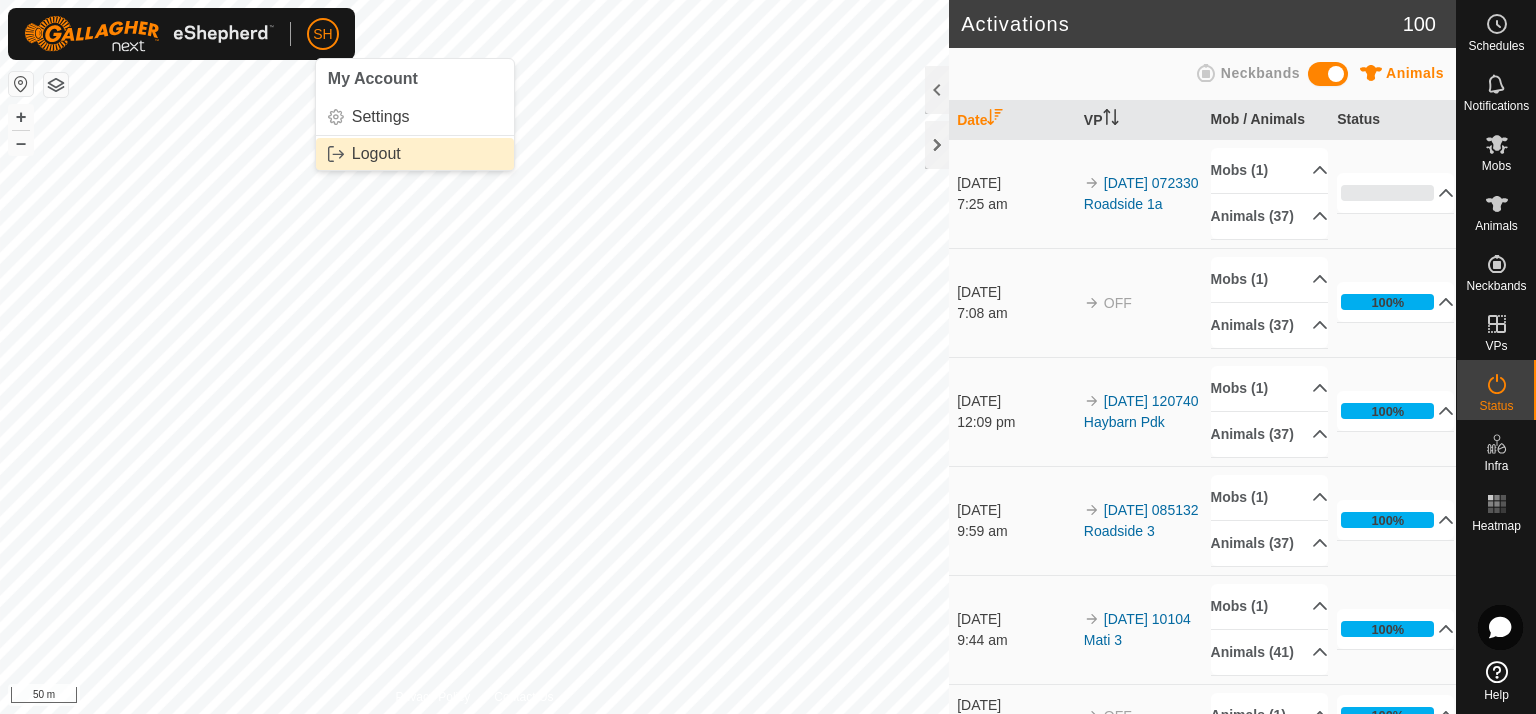
click at [346, 151] on link "Logout" at bounding box center [415, 154] width 198 height 32
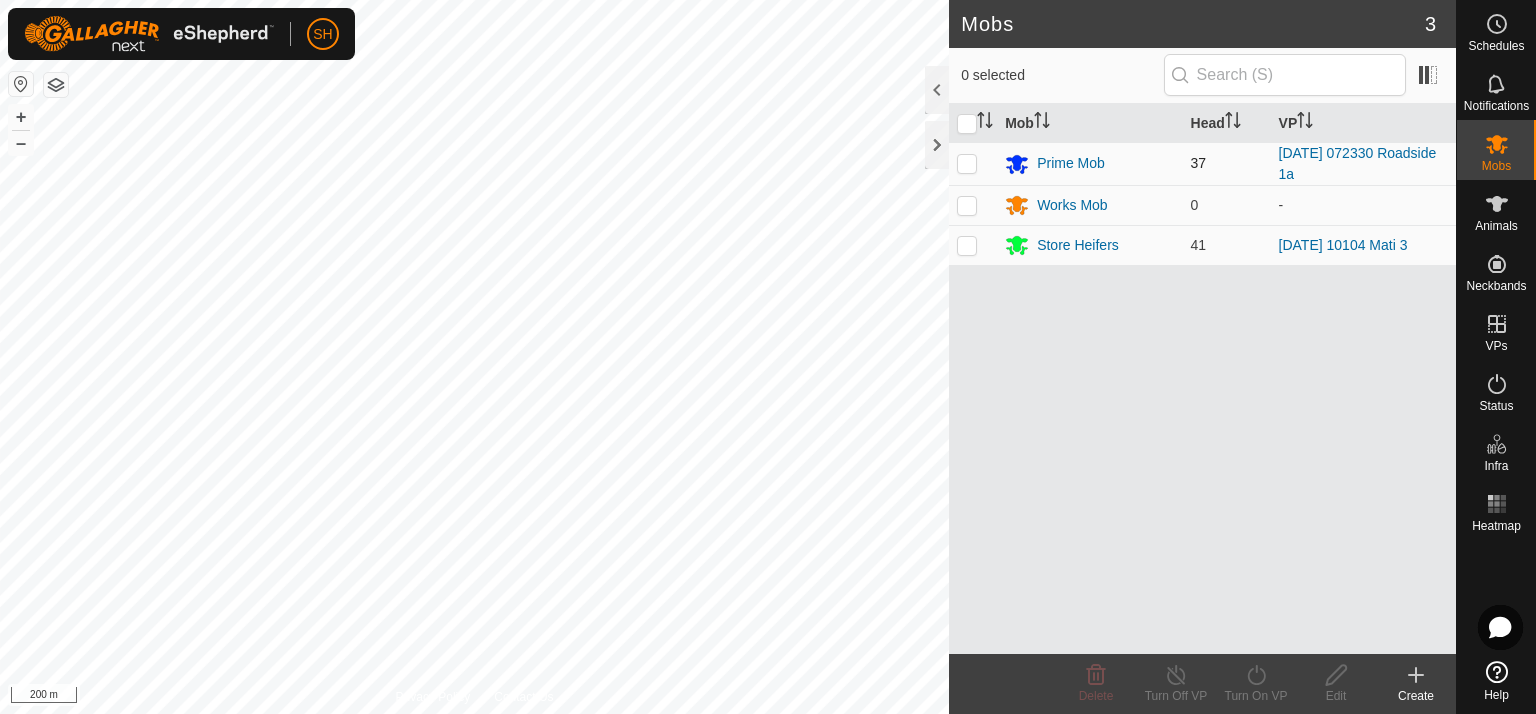
click at [962, 163] on p-checkbox at bounding box center [967, 163] width 20 height 16
checkbox input "true"
click at [1171, 672] on line at bounding box center [1176, 676] width 16 height 16
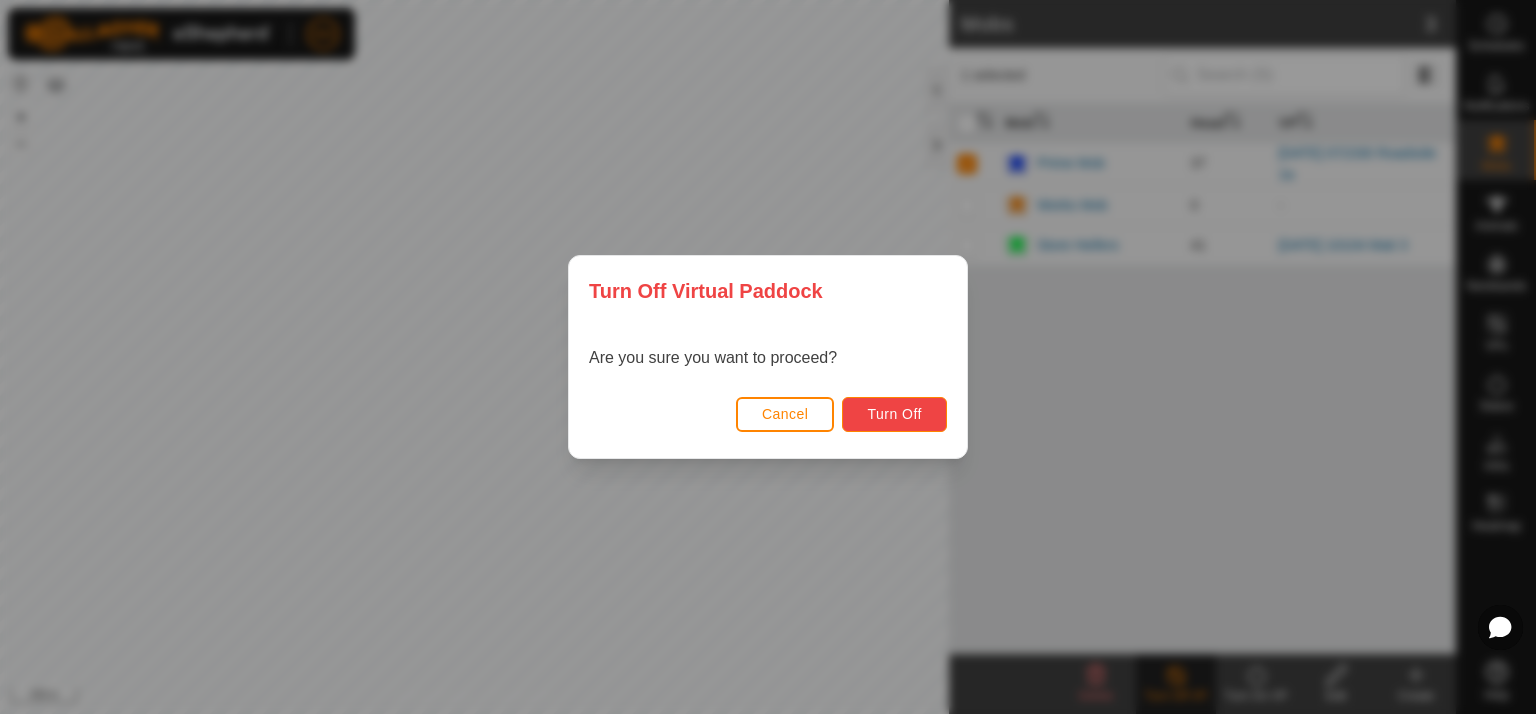
click at [884, 418] on span "Turn Off" at bounding box center [894, 414] width 55 height 16
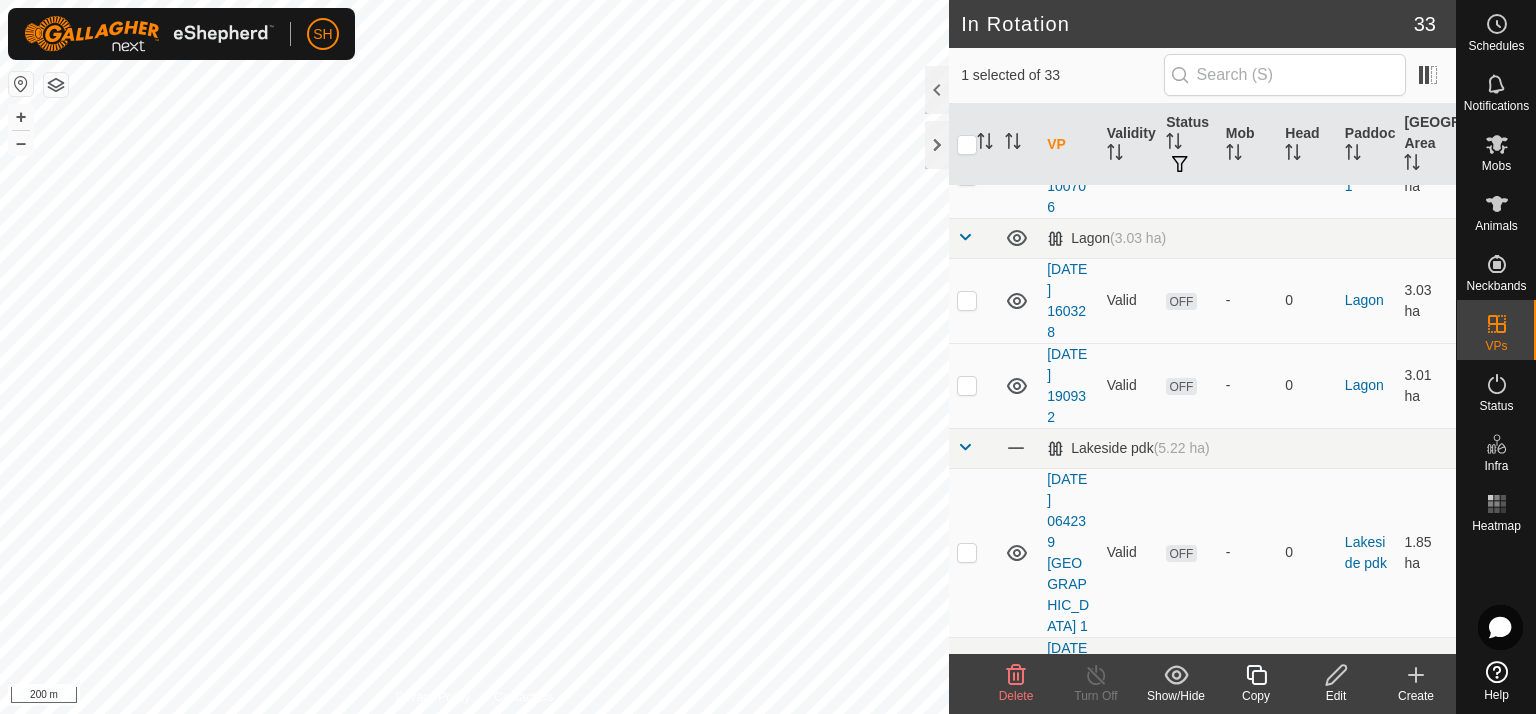
scroll to position [624, 0]
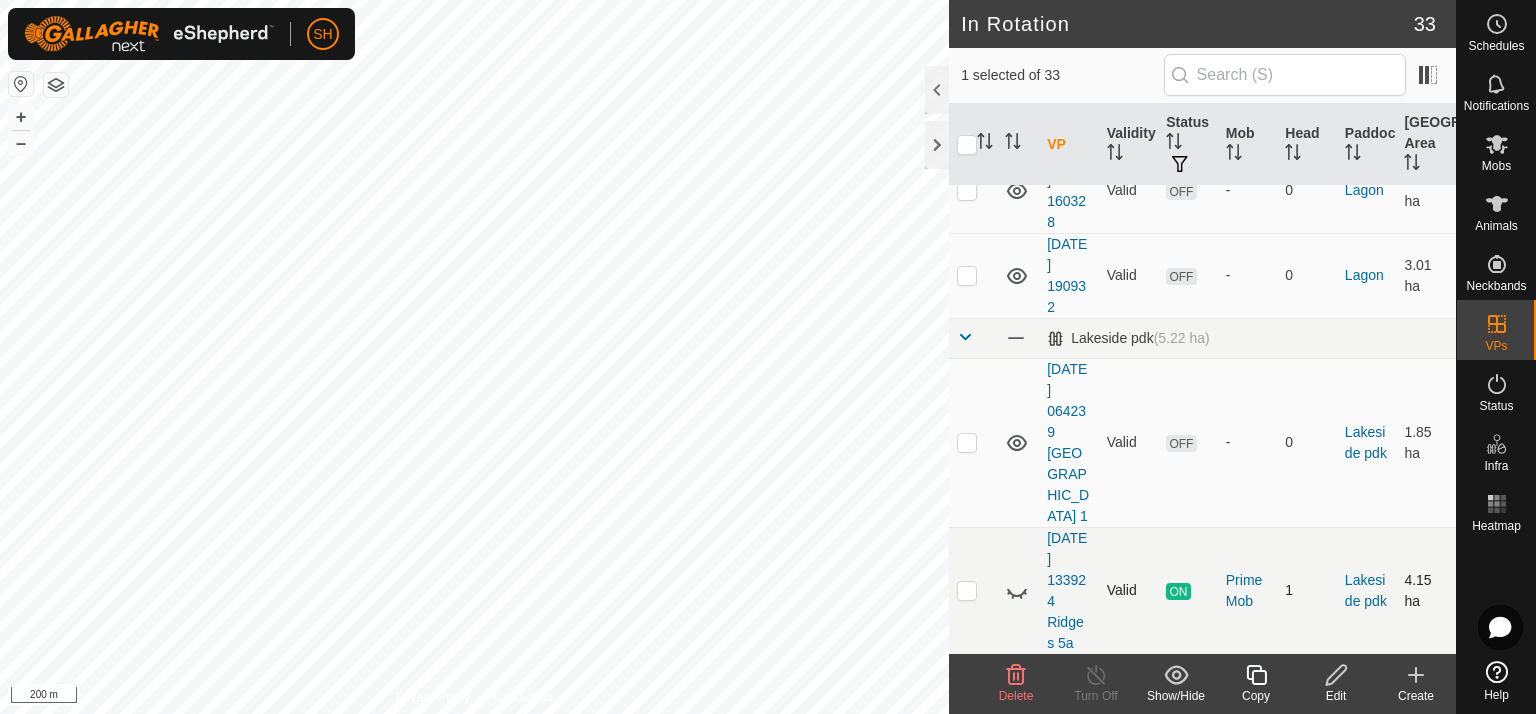
click at [1010, 579] on icon at bounding box center [1017, 591] width 24 height 24
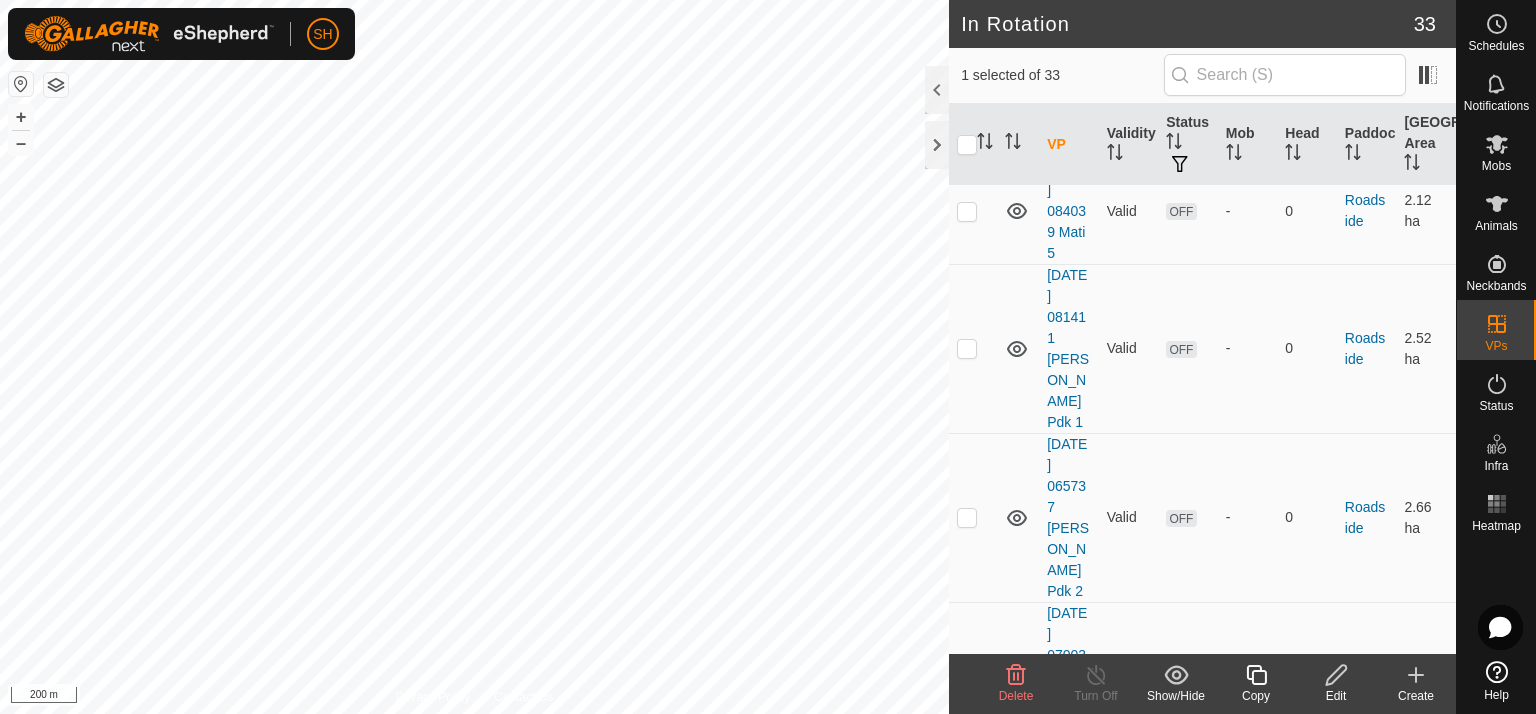
scroll to position [2464, 0]
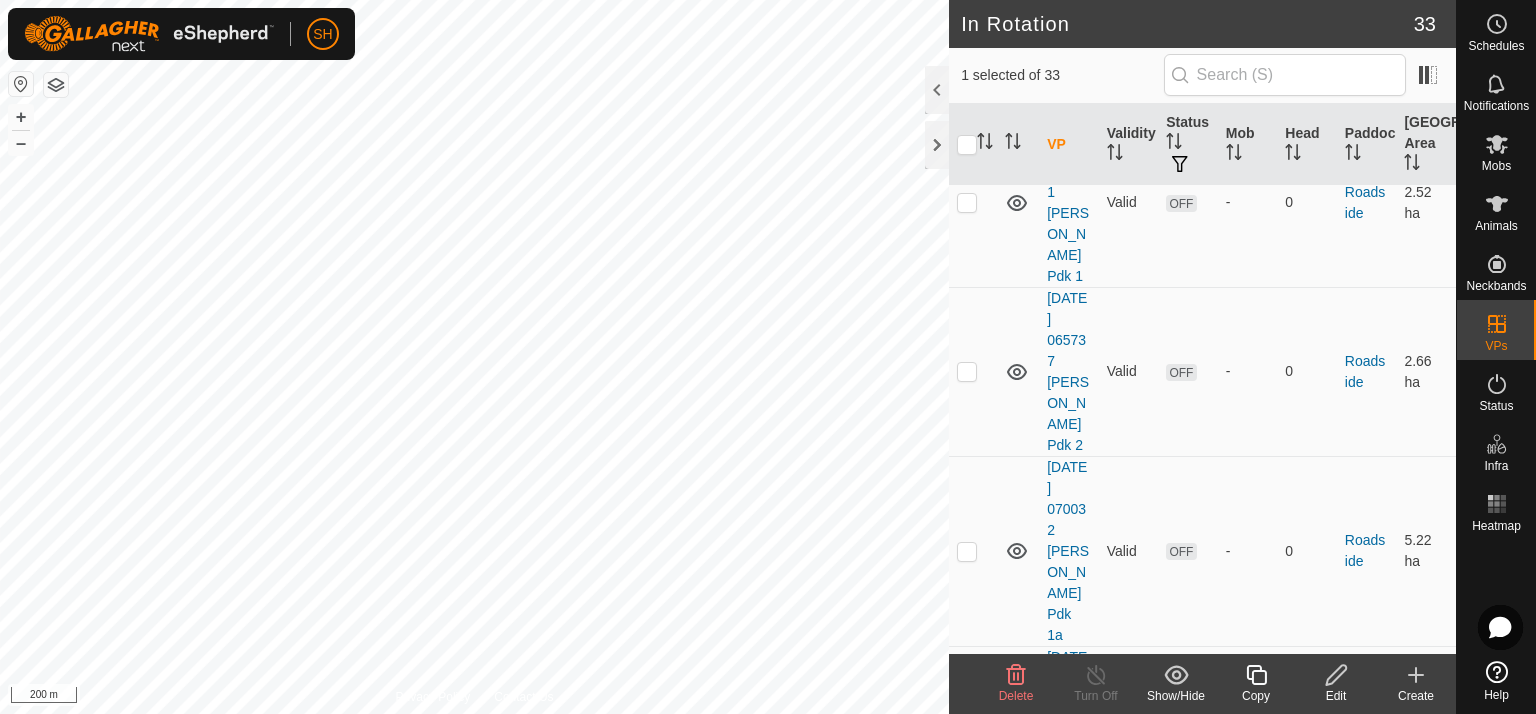
checkbox input "false"
click at [1504, 153] on icon at bounding box center [1497, 144] width 24 height 24
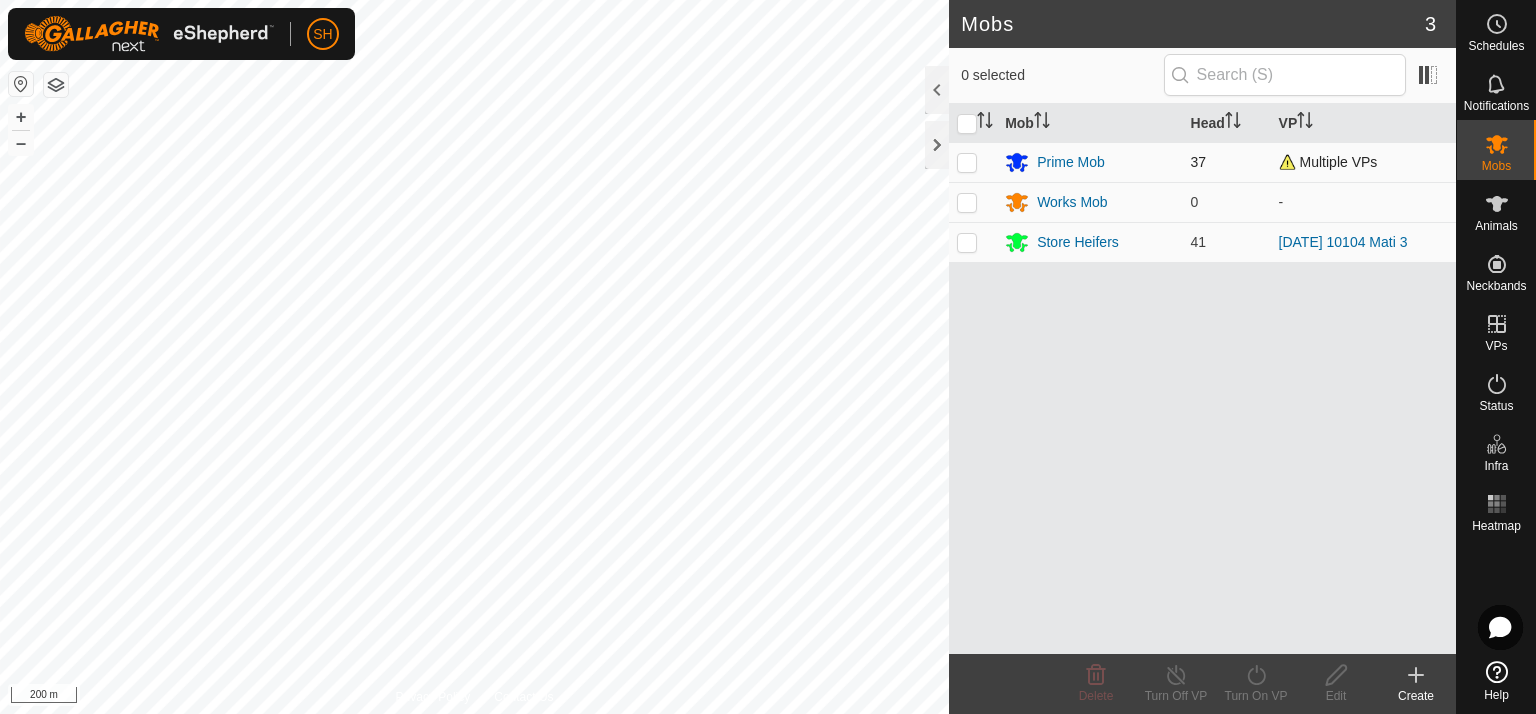
click at [972, 157] on p-checkbox at bounding box center [967, 162] width 20 height 16
checkbox input "true"
click at [1252, 665] on icon at bounding box center [1256, 675] width 25 height 24
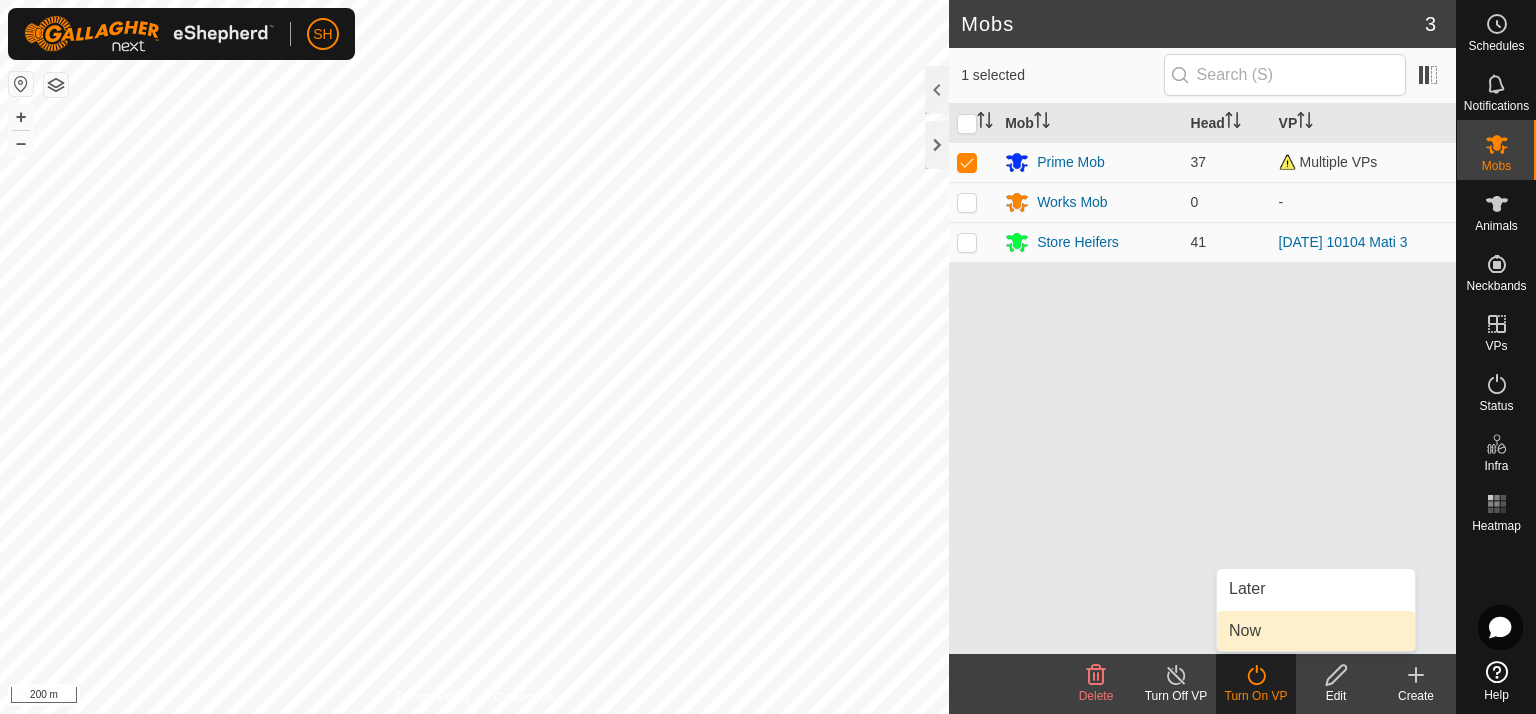
click at [1258, 630] on link "Now" at bounding box center [1316, 631] width 198 height 40
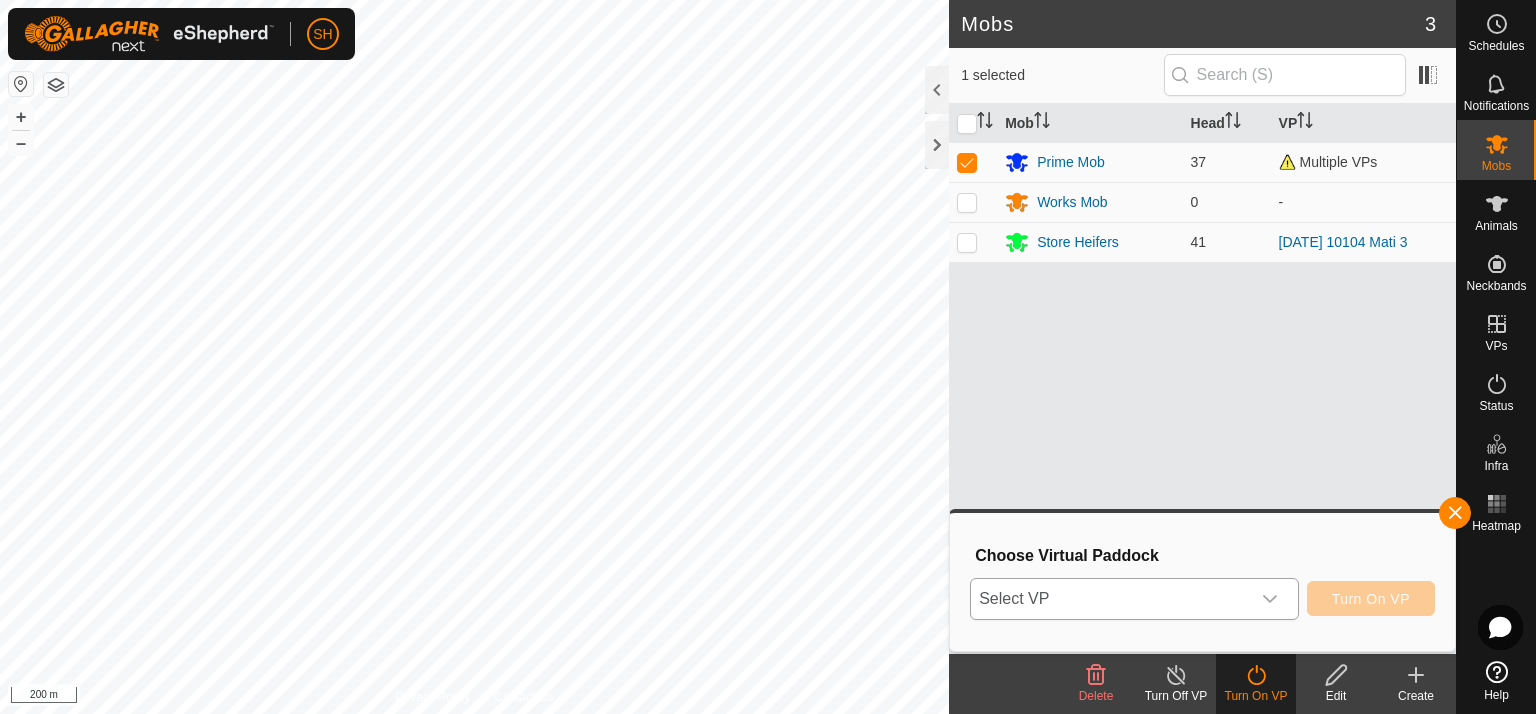
click at [1271, 596] on icon "dropdown trigger" at bounding box center [1270, 599] width 16 height 16
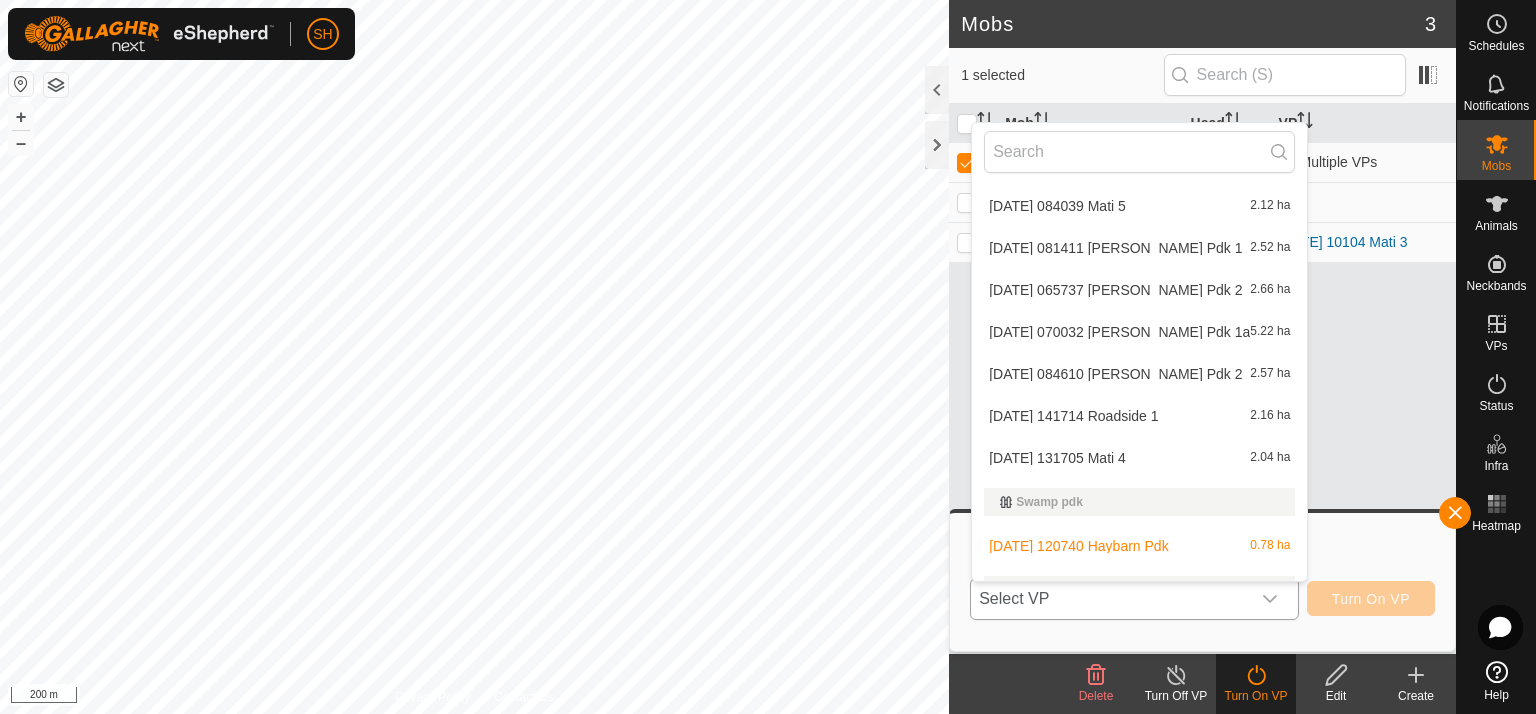
scroll to position [1031, 0]
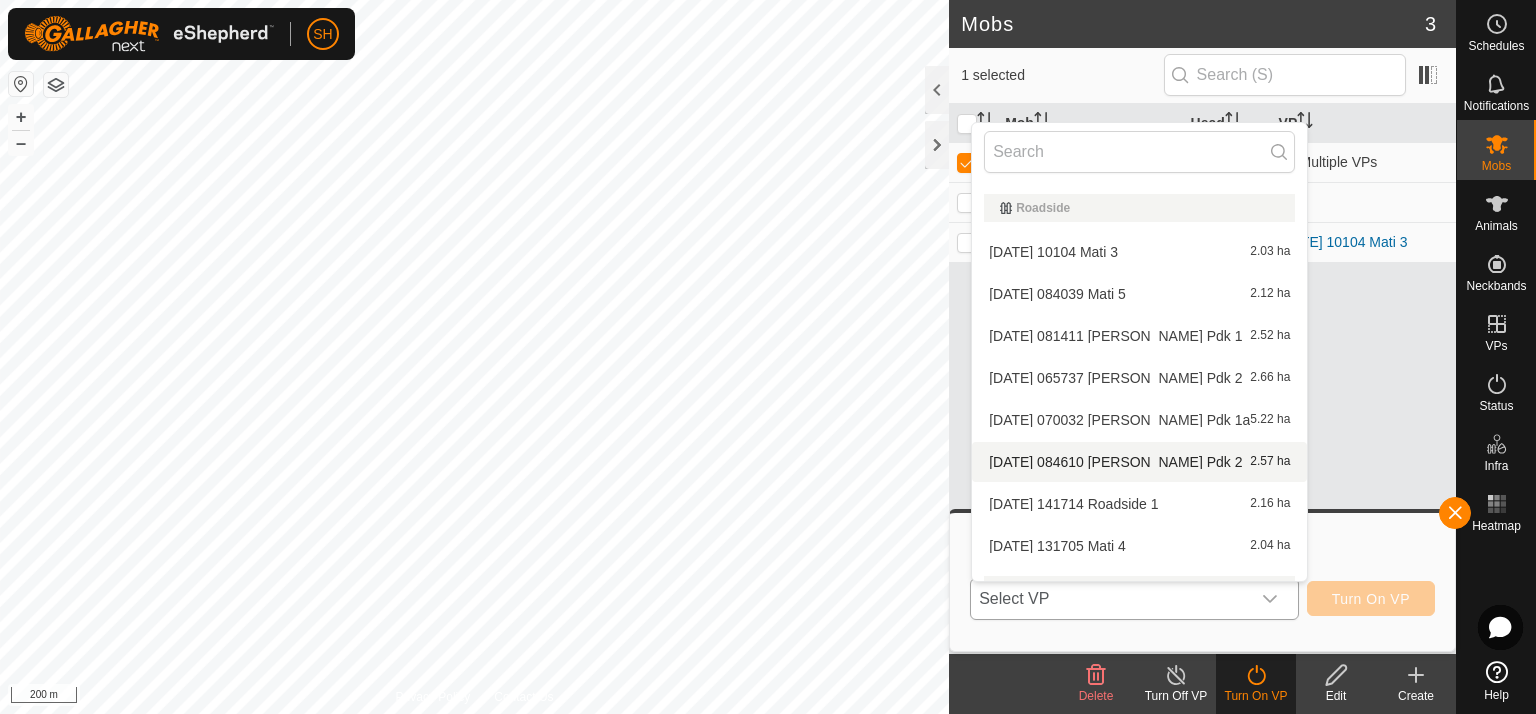
click at [1084, 455] on li "2025-07-04 084610 Bush Pdk 2 2.57 ha" at bounding box center [1139, 462] width 335 height 40
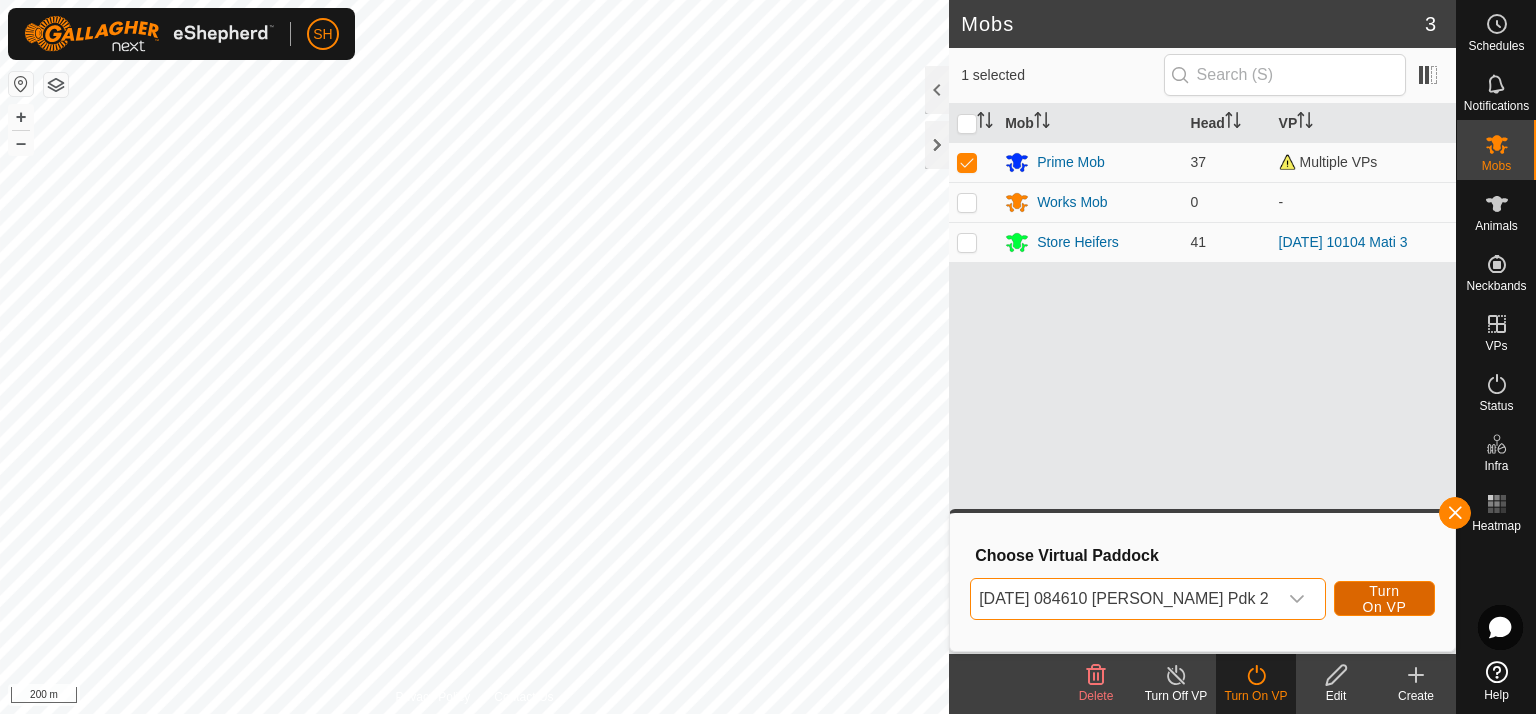
click at [1364, 598] on span "Turn On VP" at bounding box center [1384, 599] width 51 height 32
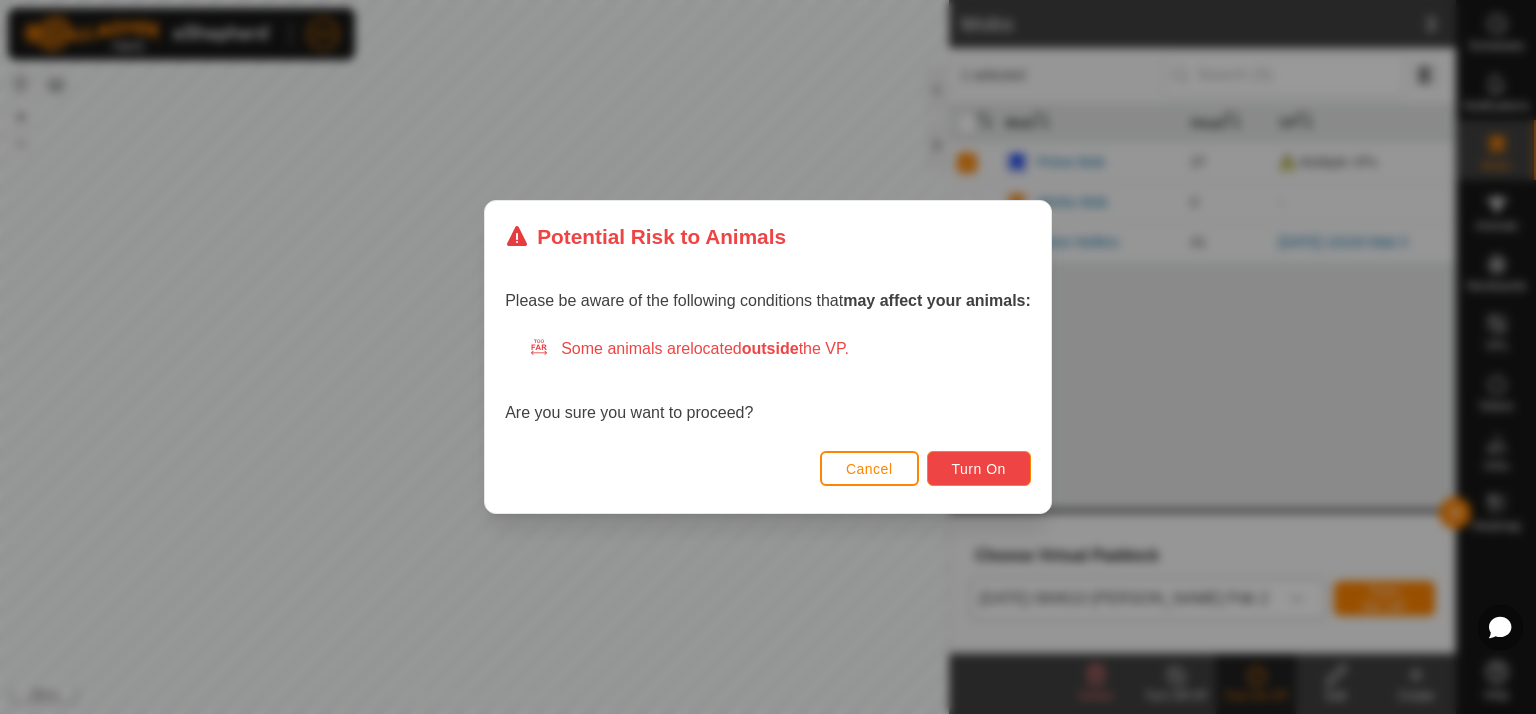
click at [986, 461] on span "Turn On" at bounding box center [979, 469] width 54 height 16
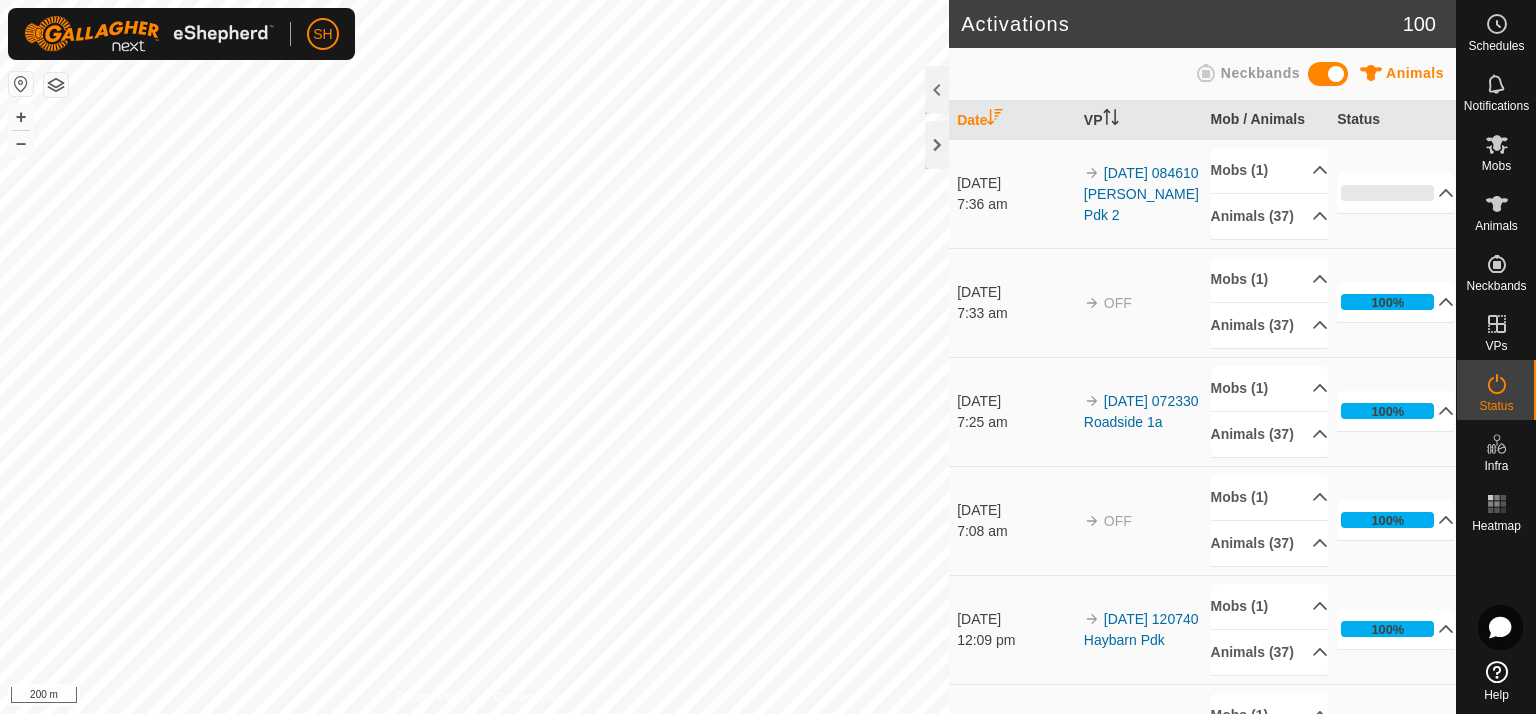
click at [987, 433] on div "7:25 am" at bounding box center [1015, 422] width 117 height 21
click at [330, 30] on span "SH" at bounding box center [322, 34] width 19 height 21
click at [384, 158] on link "Logout" at bounding box center [415, 154] width 198 height 32
